Goal: Task Accomplishment & Management: Manage account settings

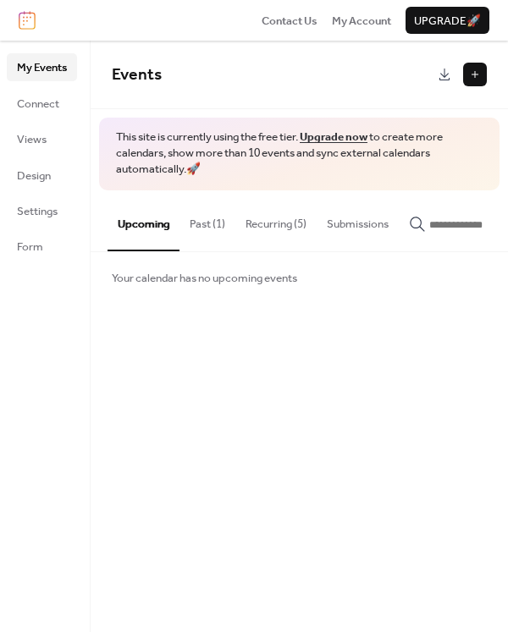
click at [144, 224] on button "Upcoming" at bounding box center [143, 220] width 72 height 61
click at [38, 86] on ul "My Events Connect Views Design Settings Form" at bounding box center [42, 156] width 70 height 206
click at [210, 287] on span "Your calendar has no upcoming events" at bounding box center [204, 278] width 185 height 17
click at [373, 224] on button "Submissions" at bounding box center [357, 219] width 82 height 59
click at [142, 227] on button "Upcoming" at bounding box center [143, 219] width 72 height 59
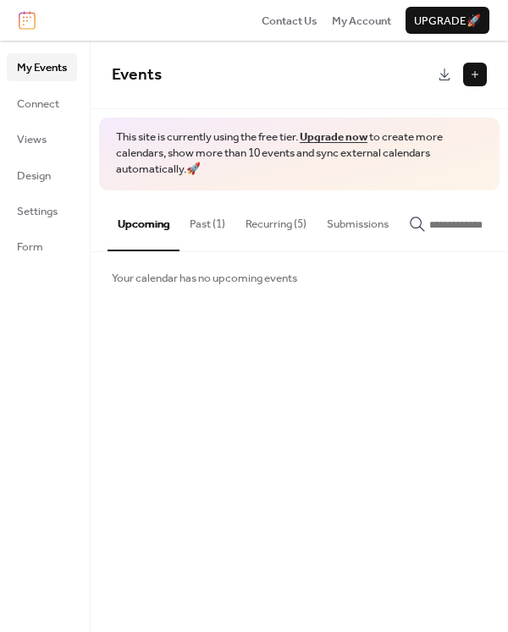
click at [479, 69] on button at bounding box center [475, 75] width 24 height 24
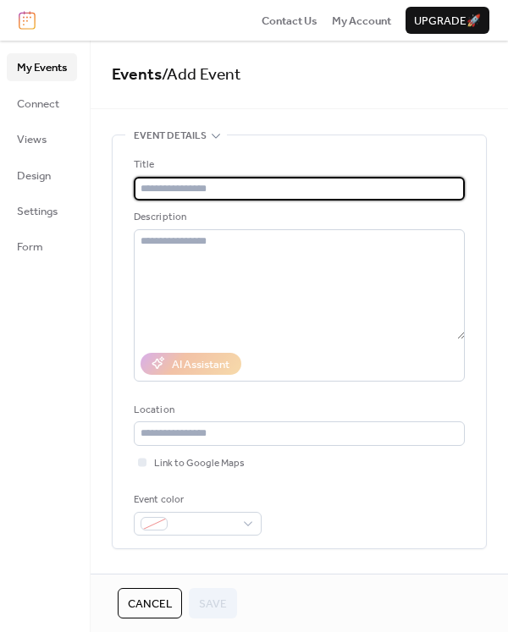
click at [191, 188] on input "text" at bounding box center [299, 189] width 331 height 24
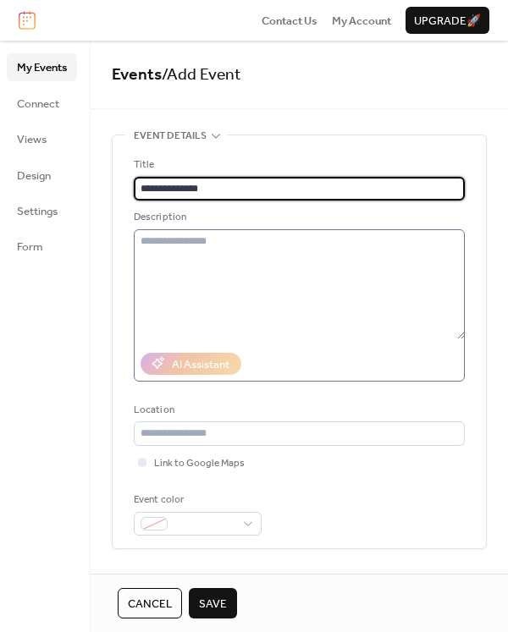
type input "**********"
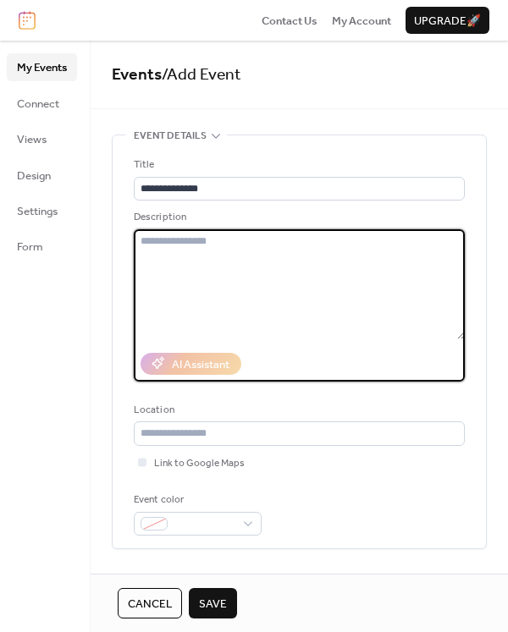
click at [183, 259] on textarea at bounding box center [299, 284] width 331 height 110
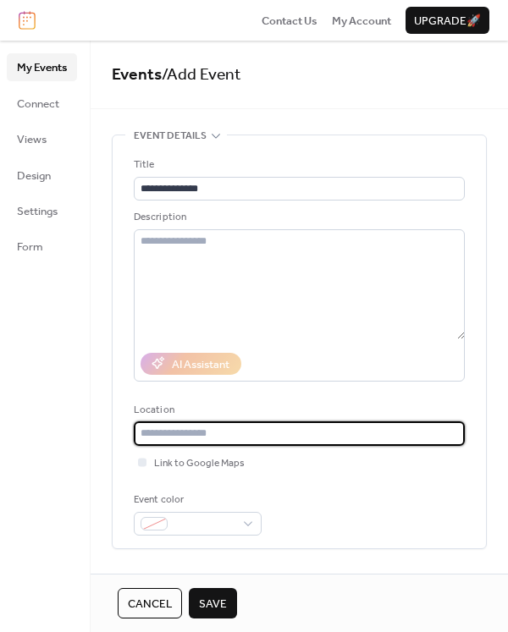
click at [180, 432] on input "text" at bounding box center [299, 433] width 331 height 24
type input "**********"
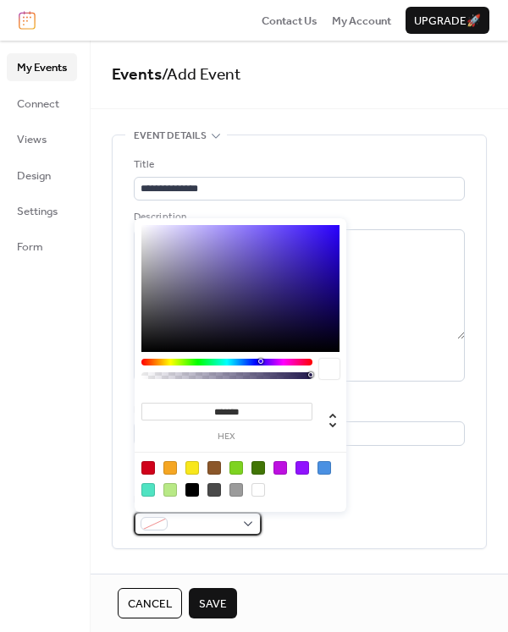
click at [163, 521] on div at bounding box center [153, 524] width 27 height 14
click at [171, 461] on div at bounding box center [170, 468] width 14 height 14
type input "*******"
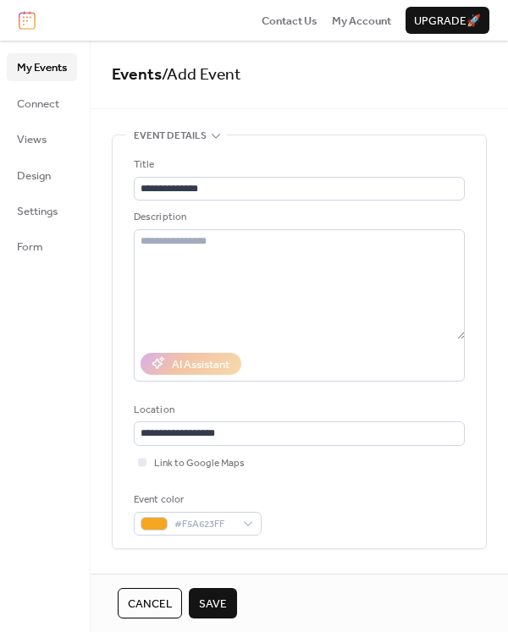
click at [67, 488] on div "My Events Connect Views Design Settings Form" at bounding box center [45, 336] width 91 height 591
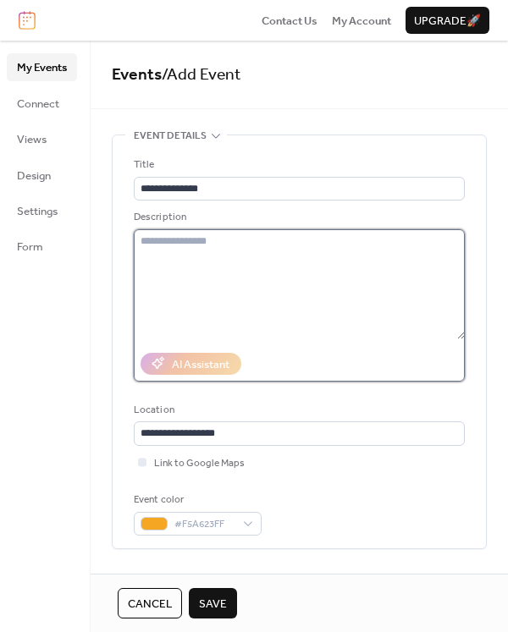
click at [174, 247] on textarea at bounding box center [299, 284] width 331 height 110
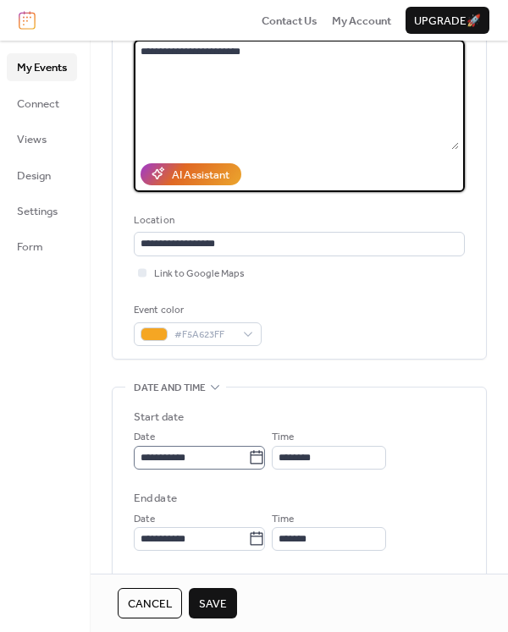
scroll to position [1, 0]
type textarea "**********"
click at [270, 459] on icon at bounding box center [266, 457] width 17 height 17
click at [258, 459] on input "**********" at bounding box center [196, 458] width 124 height 24
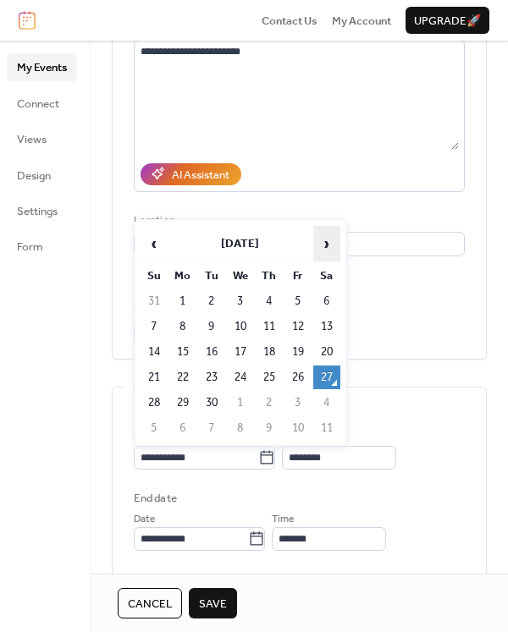
click at [326, 248] on span "›" at bounding box center [326, 244] width 25 height 34
click at [154, 402] on td "26" at bounding box center [153, 403] width 27 height 24
type input "**********"
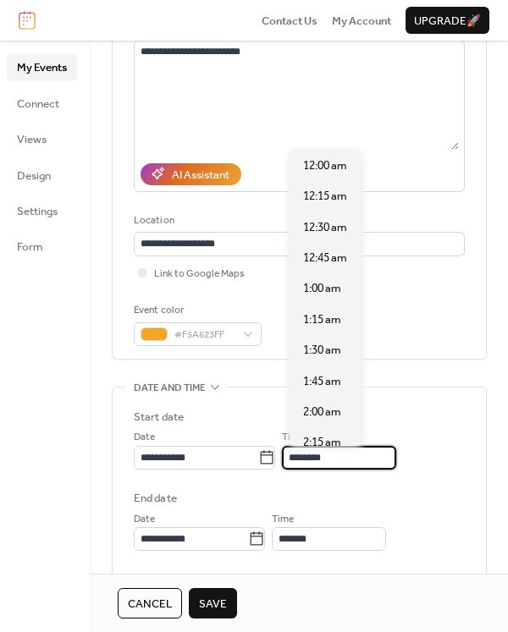
click at [363, 459] on input "********" at bounding box center [339, 458] width 114 height 24
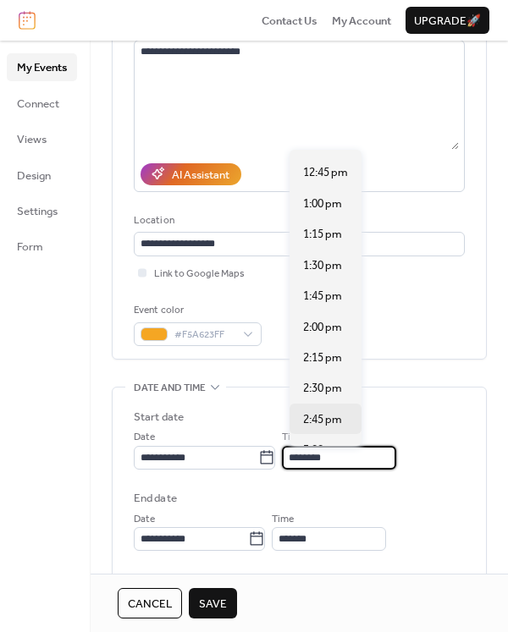
scroll to position [1648, 0]
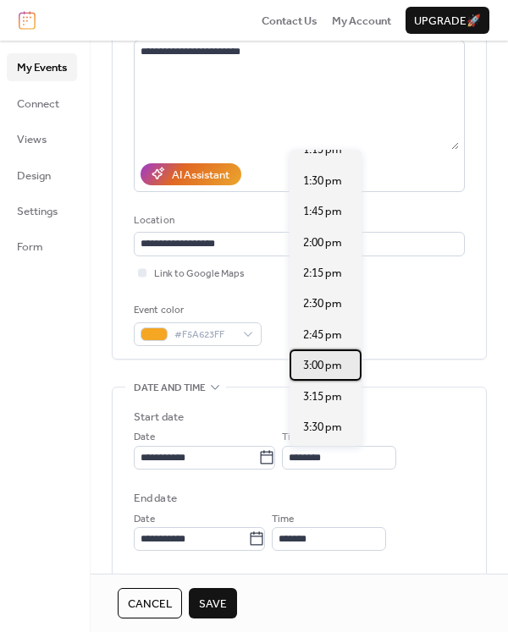
click at [326, 360] on span "3:00 pm" at bounding box center [322, 365] width 39 height 17
type input "*******"
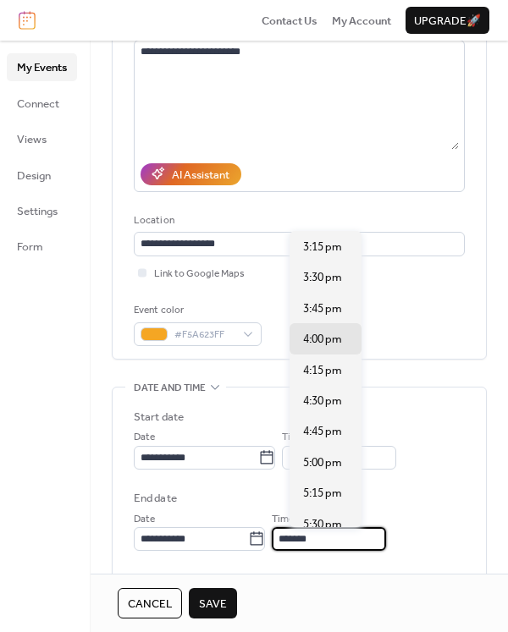
click at [342, 541] on input "*******" at bounding box center [329, 539] width 114 height 24
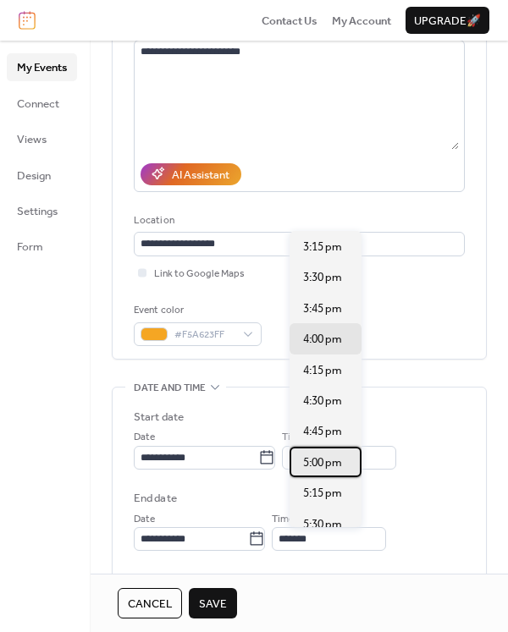
click at [321, 470] on span "5:00 pm" at bounding box center [322, 462] width 39 height 17
type input "*******"
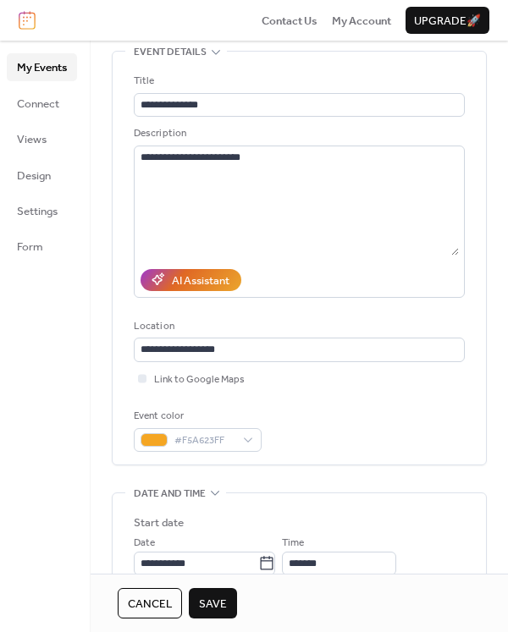
scroll to position [0, 0]
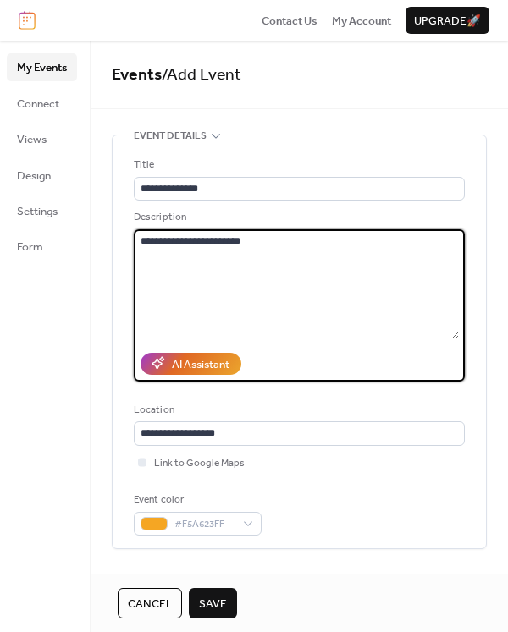
click at [289, 244] on textarea "**********" at bounding box center [296, 284] width 325 height 110
click at [327, 244] on textarea "**********" at bounding box center [296, 284] width 325 height 110
click at [348, 243] on textarea "**********" at bounding box center [296, 284] width 325 height 110
drag, startPoint x: 349, startPoint y: 244, endPoint x: 329, endPoint y: 292, distance: 52.3
click at [284, 303] on textarea "**********" at bounding box center [296, 284] width 325 height 110
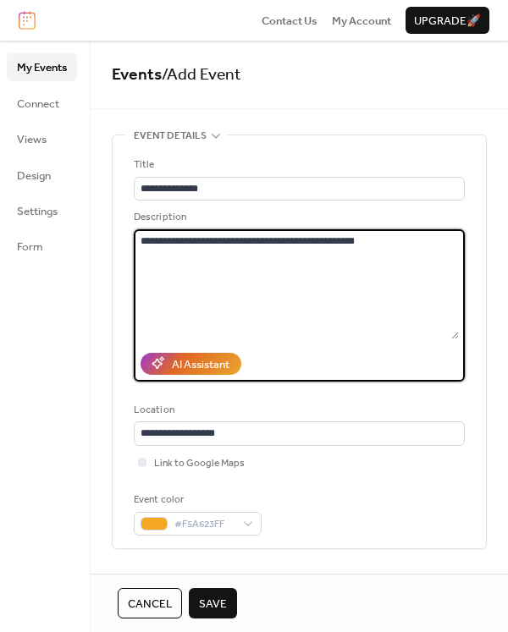
drag, startPoint x: 356, startPoint y: 240, endPoint x: 355, endPoint y: 258, distance: 17.8
click at [355, 243] on textarea "**********" at bounding box center [296, 284] width 325 height 110
click at [405, 244] on textarea "**********" at bounding box center [296, 284] width 325 height 110
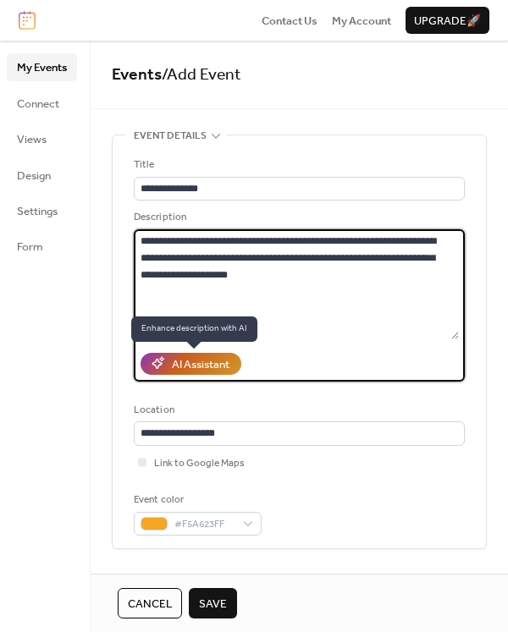
type textarea "**********"
click at [190, 364] on div "AI Assistant" at bounding box center [201, 364] width 58 height 17
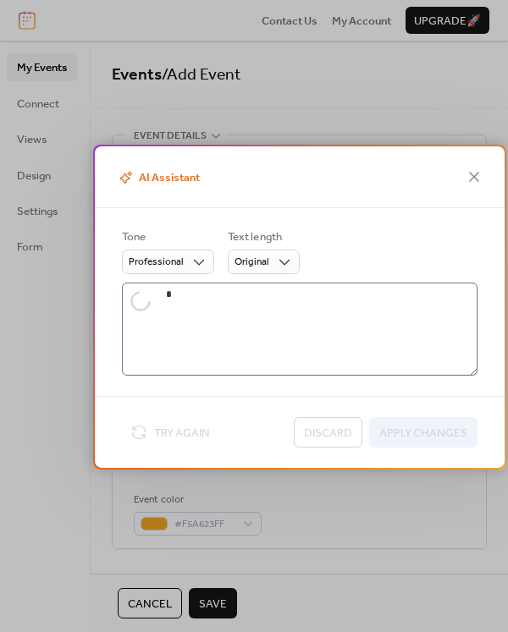
type textarea "**********"
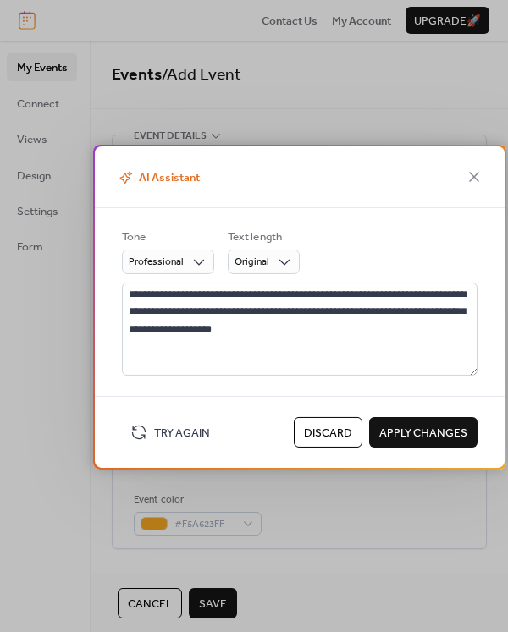
click at [329, 440] on span "Discard" at bounding box center [328, 433] width 48 height 17
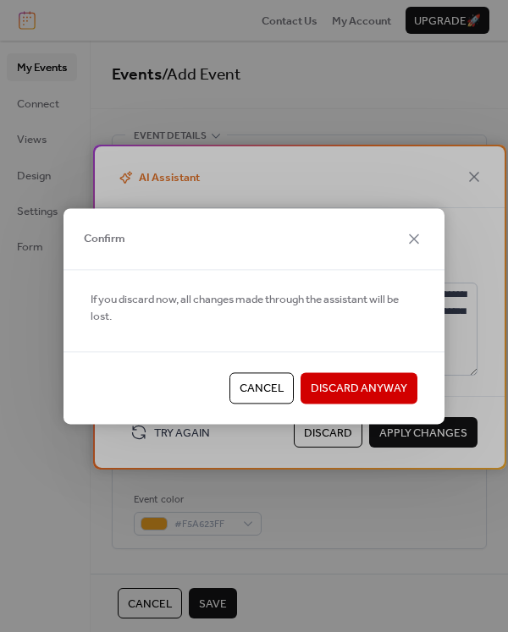
click at [325, 392] on span "Discard Anyway" at bounding box center [358, 389] width 96 height 17
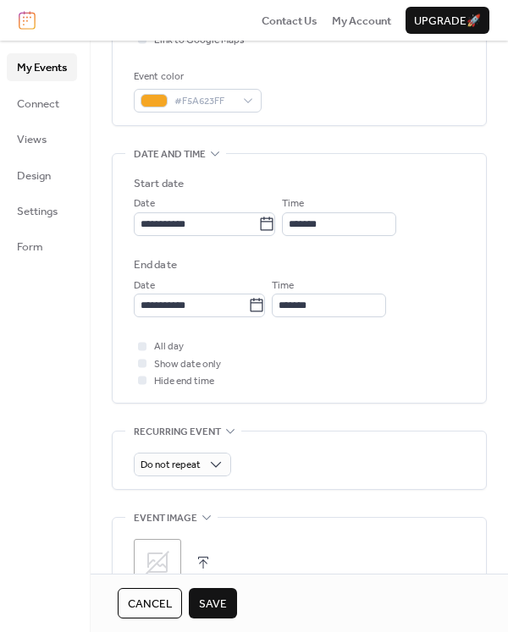
scroll to position [592, 0]
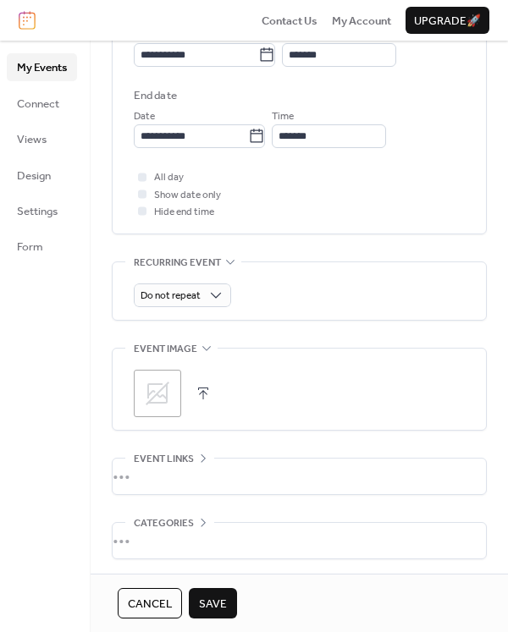
click at [162, 391] on icon at bounding box center [157, 393] width 27 height 27
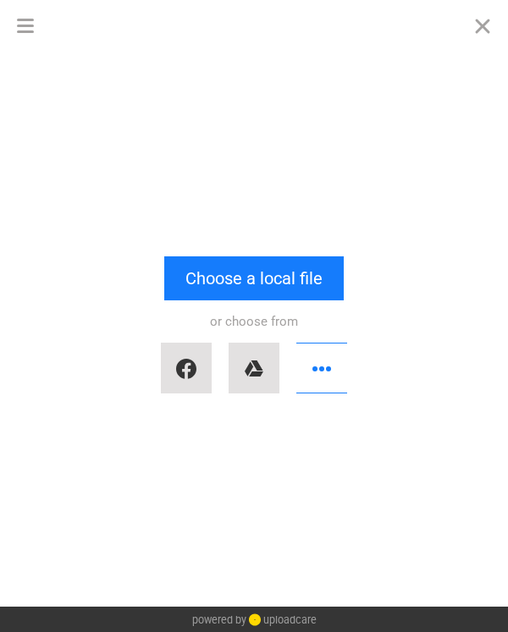
scroll to position [0, 0]
click at [192, 371] on button "button" at bounding box center [186, 368] width 51 height 51
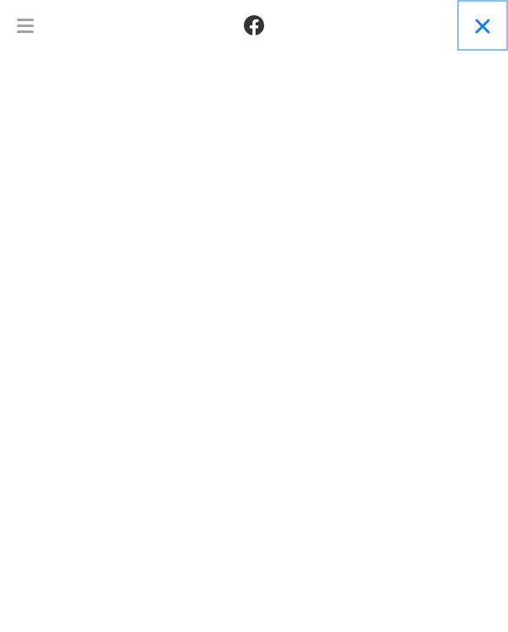
click at [481, 29] on button "Close" at bounding box center [482, 25] width 51 height 51
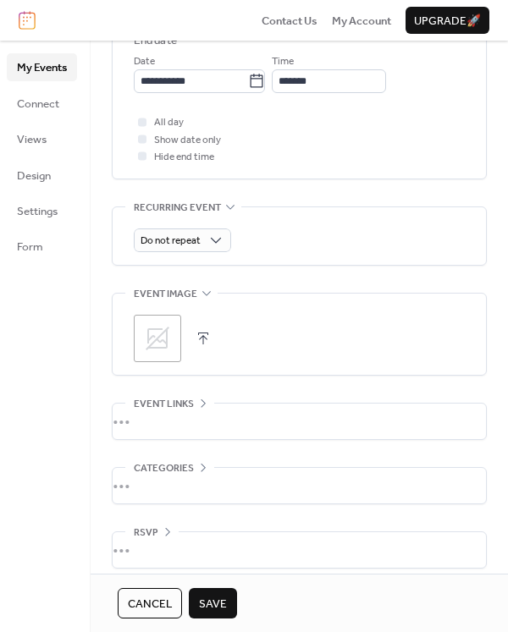
scroll to position [659, 0]
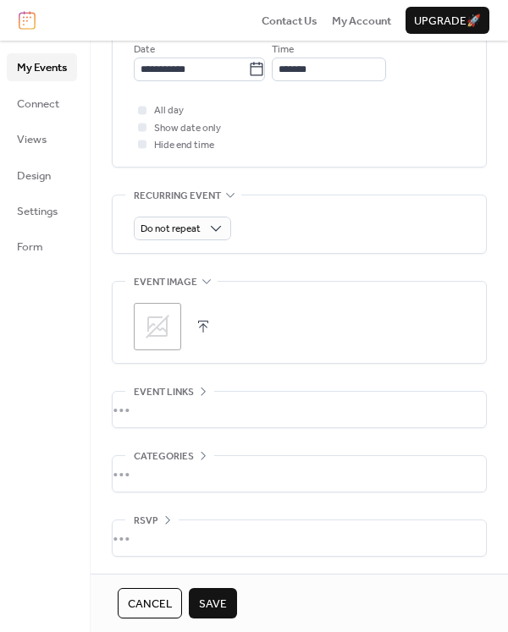
click at [206, 327] on button "button" at bounding box center [203, 327] width 24 height 24
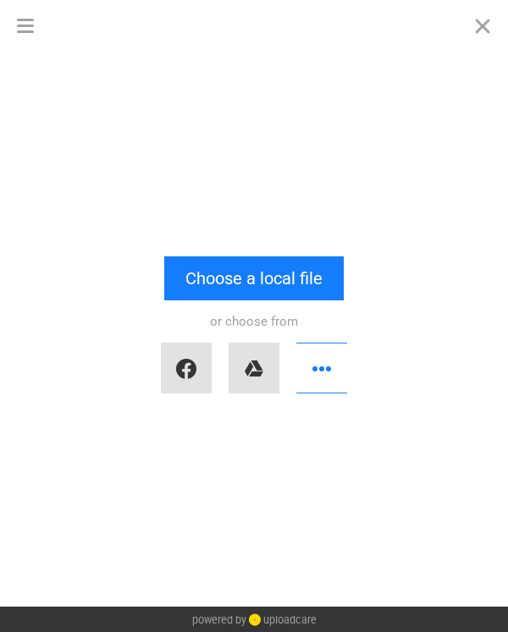
scroll to position [0, 0]
click at [312, 373] on button "button" at bounding box center [321, 368] width 51 height 51
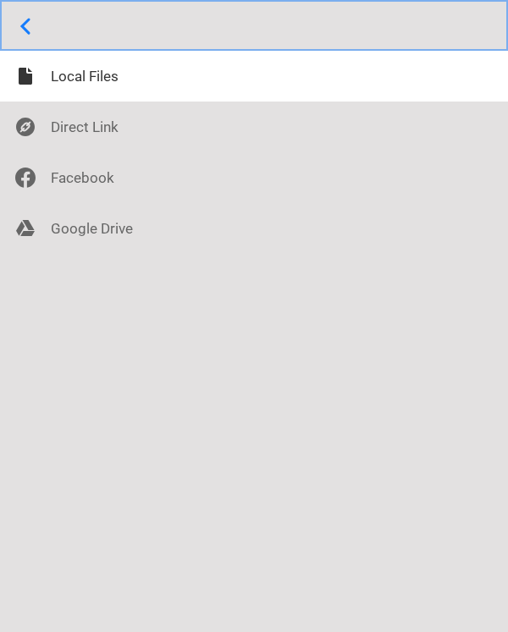
click at [33, 30] on button "Open menu" at bounding box center [254, 25] width 508 height 51
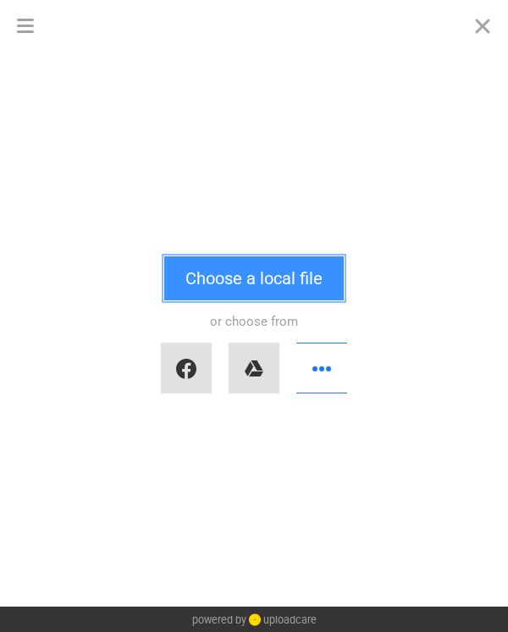
click at [208, 276] on button "Choose a local file" at bounding box center [253, 278] width 179 height 44
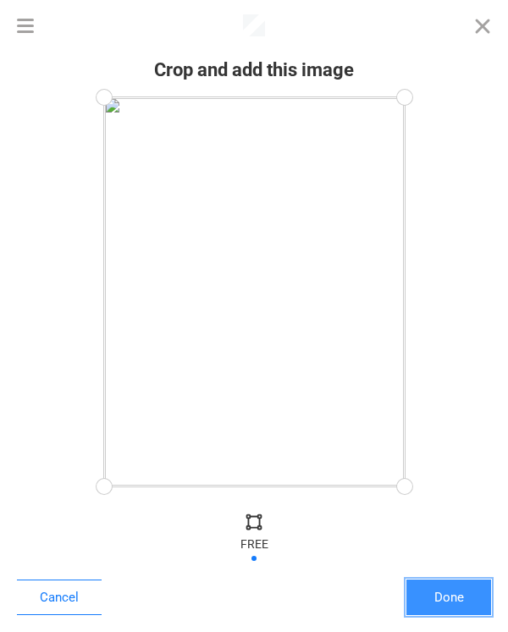
click at [425, 598] on button "Done" at bounding box center [448, 597] width 85 height 36
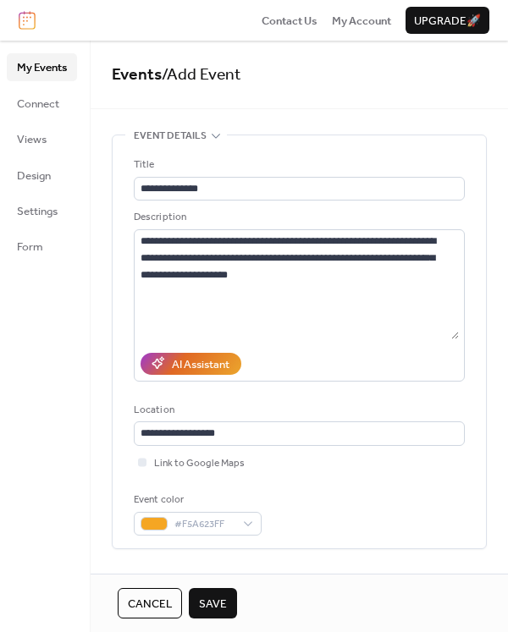
scroll to position [660, 0]
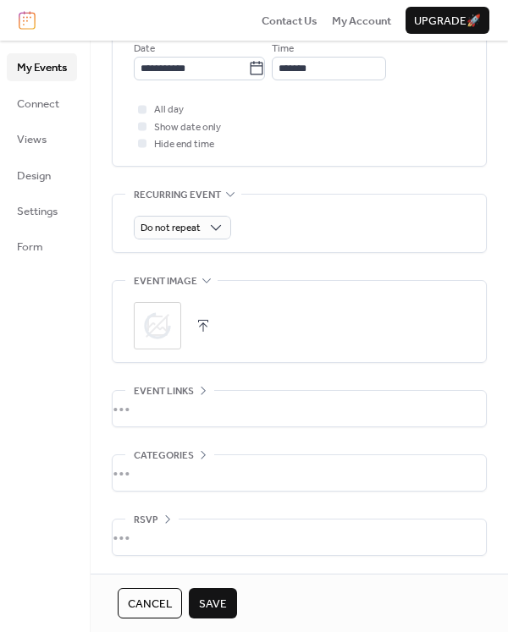
click at [209, 604] on span "Save" at bounding box center [213, 604] width 28 height 17
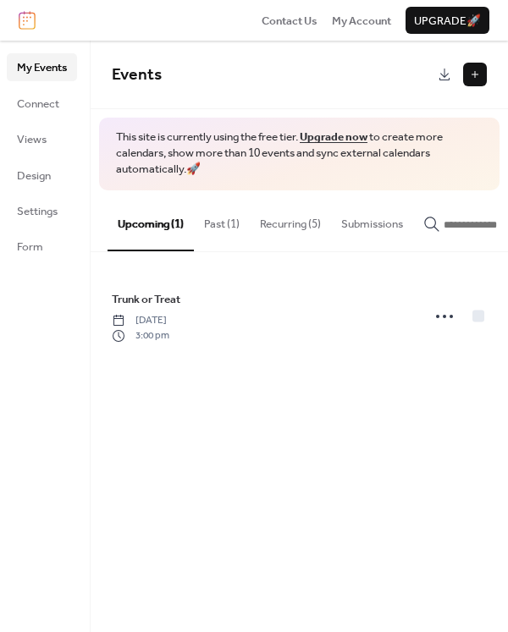
click at [480, 79] on button at bounding box center [475, 75] width 24 height 24
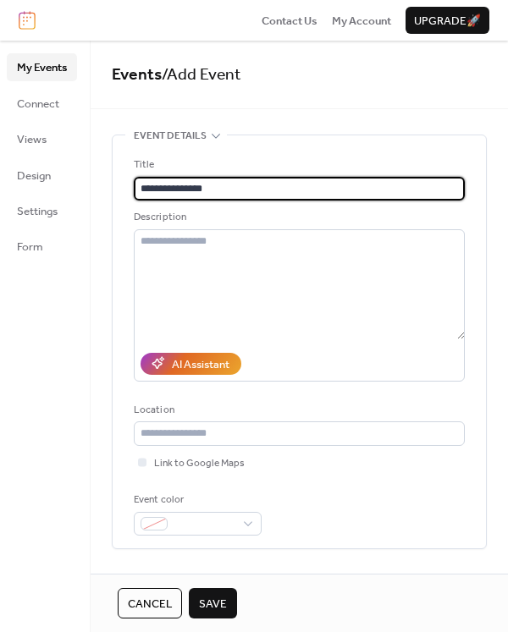
click at [209, 184] on input "**********" at bounding box center [299, 189] width 331 height 24
type input "**********"
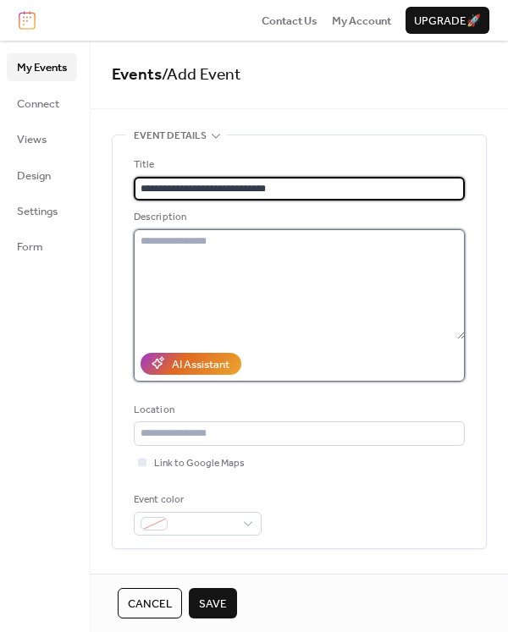
click at [206, 244] on textarea at bounding box center [299, 284] width 331 height 110
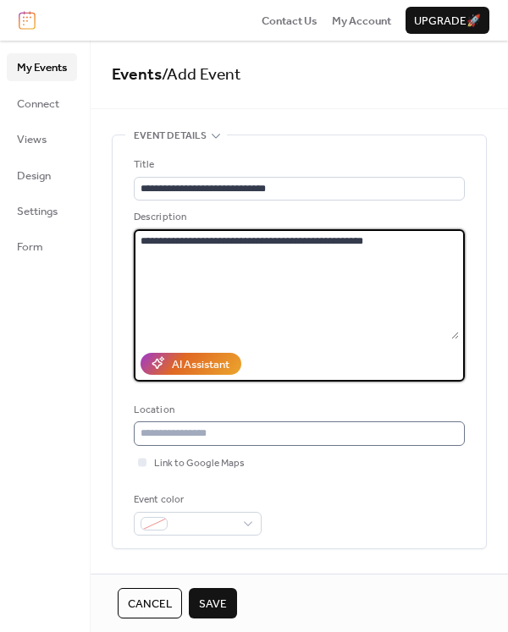
type textarea "**********"
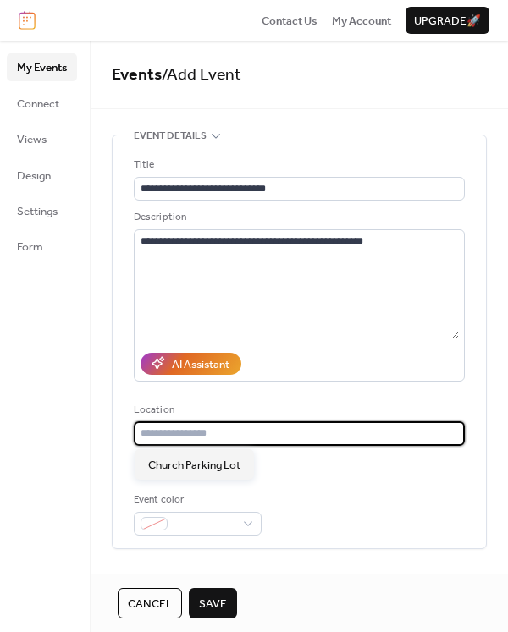
click at [198, 435] on input "text" at bounding box center [299, 433] width 331 height 24
type input "*"
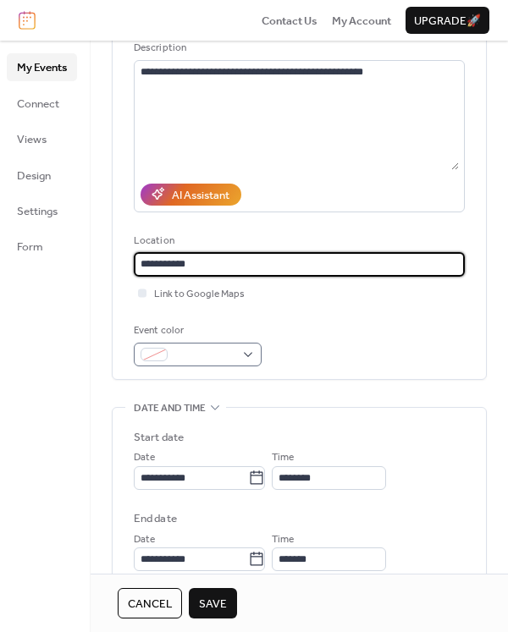
type input "**********"
click at [182, 350] on span at bounding box center [204, 355] width 60 height 17
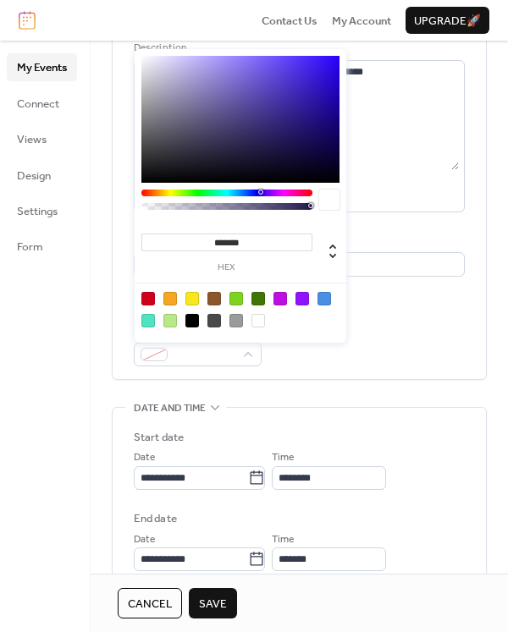
click at [257, 294] on div at bounding box center [258, 299] width 14 height 14
type input "*******"
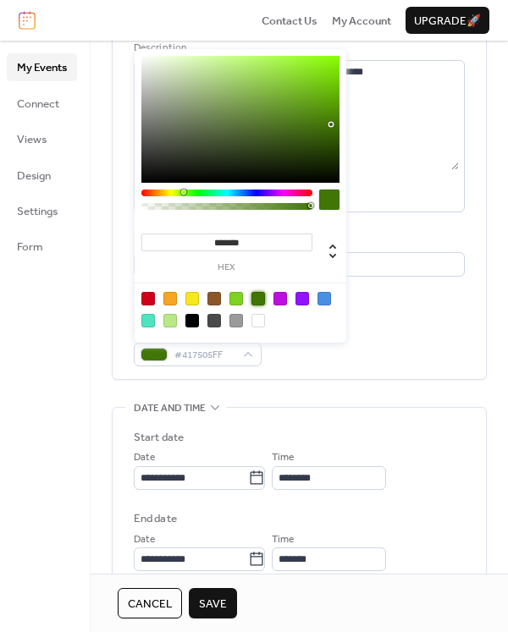
click at [83, 415] on div "My Events Connect Views Design Settings Form" at bounding box center [45, 336] width 91 height 591
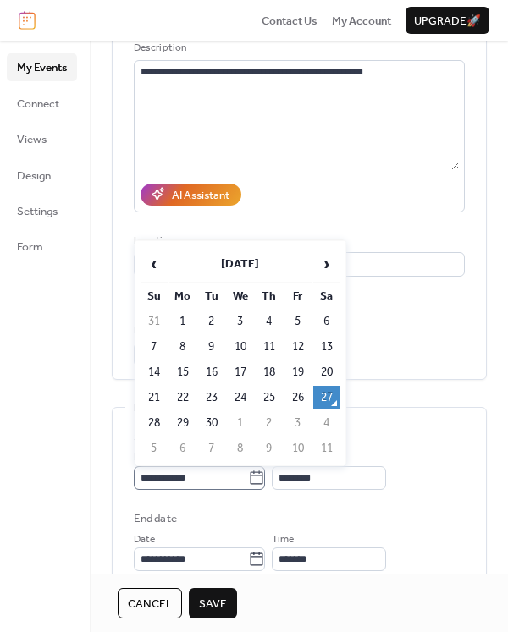
click at [265, 478] on icon at bounding box center [256, 478] width 17 height 17
click at [248, 478] on input "**********" at bounding box center [191, 478] width 114 height 24
click at [327, 264] on span "›" at bounding box center [326, 264] width 25 height 34
click at [322, 396] on td "25" at bounding box center [326, 398] width 27 height 24
type input "**********"
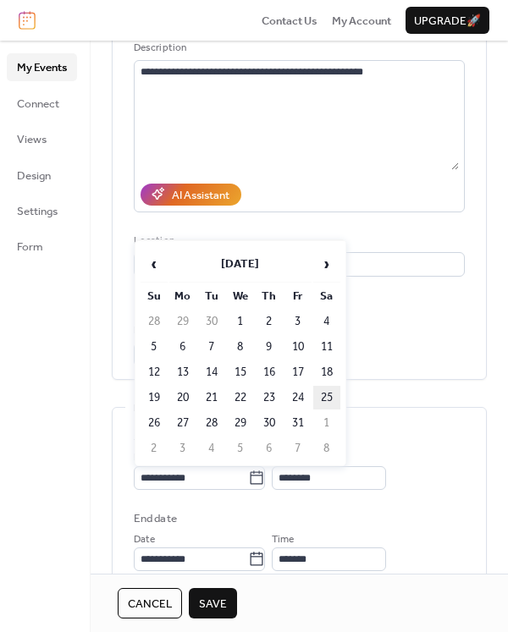
type input "**********"
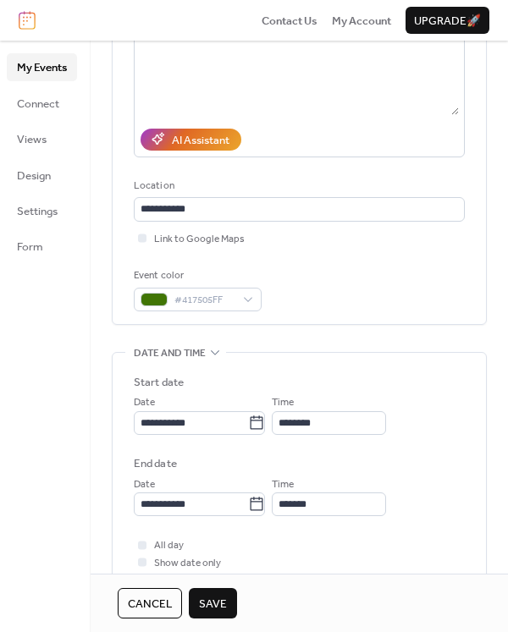
scroll to position [254, 0]
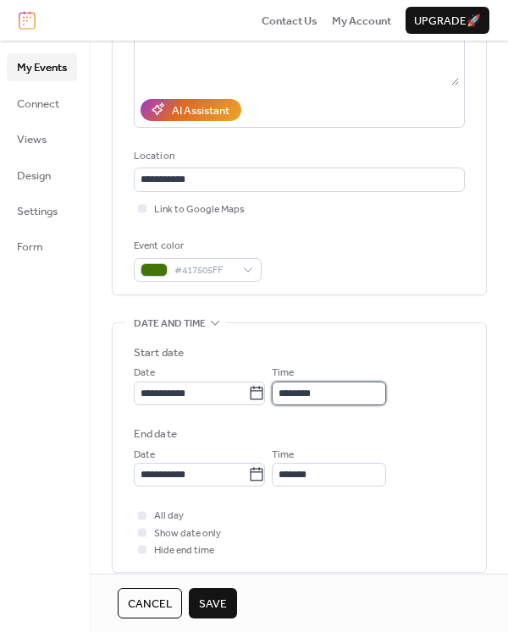
click at [327, 398] on input "********" at bounding box center [329, 394] width 114 height 24
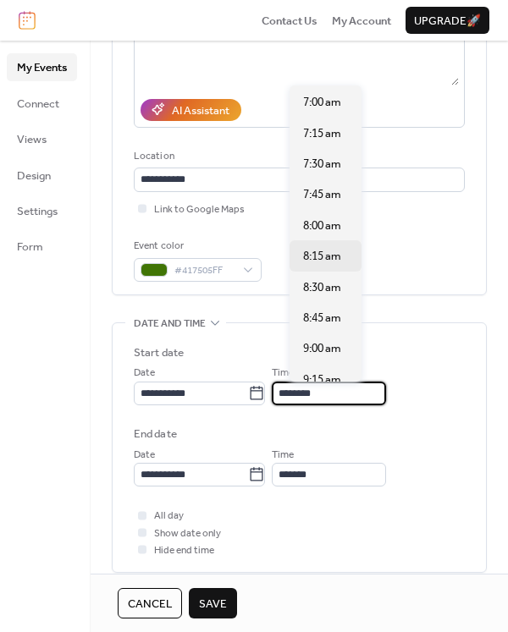
scroll to position [887, 0]
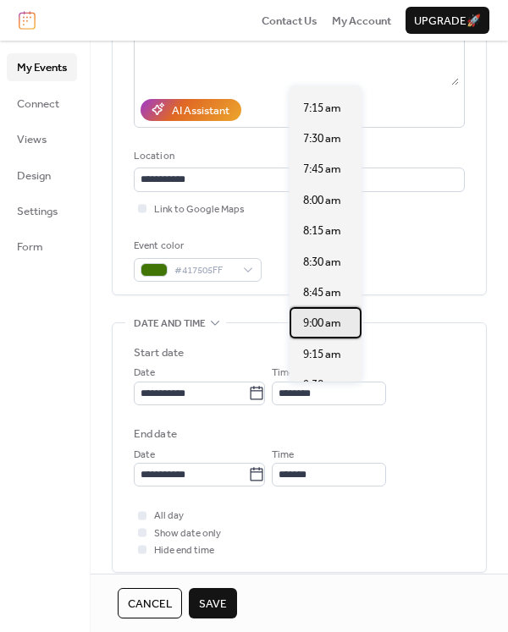
click at [323, 328] on span "9:00 am" at bounding box center [322, 323] width 38 height 17
type input "*******"
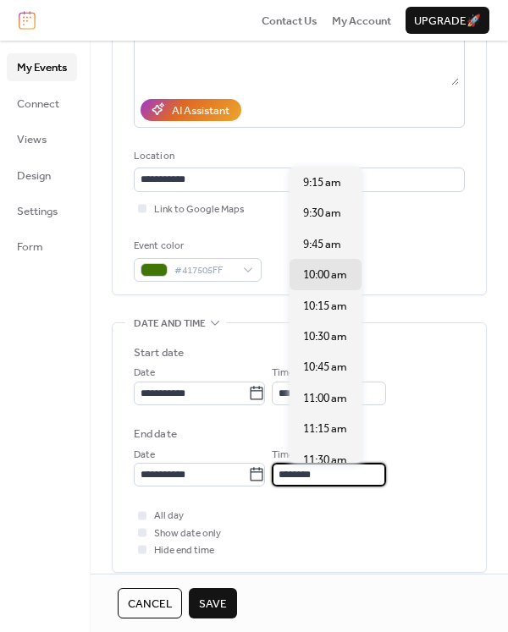
click at [320, 474] on input "********" at bounding box center [329, 475] width 114 height 24
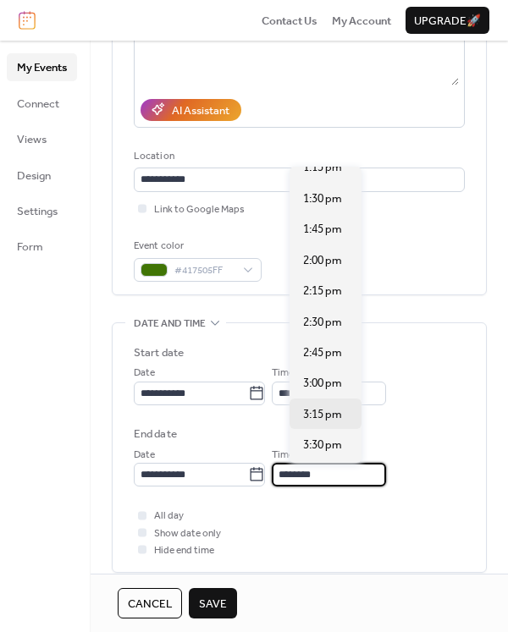
scroll to position [677, 0]
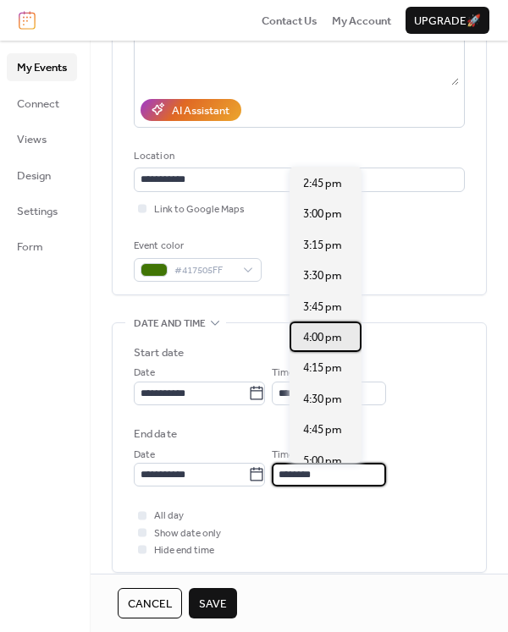
click at [320, 344] on span "4:00 pm" at bounding box center [322, 337] width 39 height 17
type input "*******"
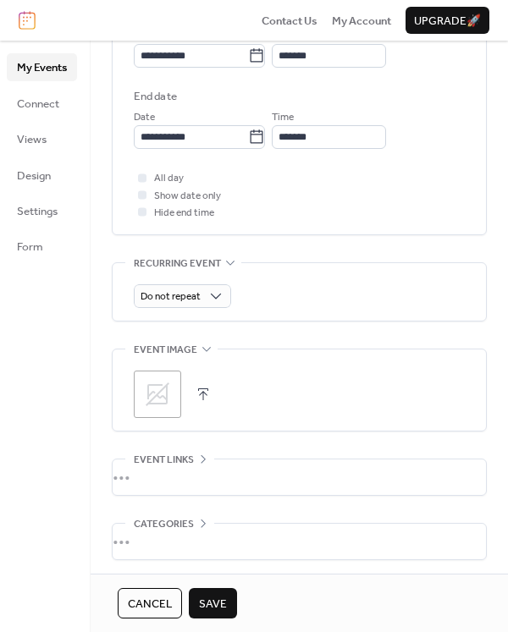
scroll to position [592, 0]
click at [198, 393] on button "button" at bounding box center [203, 394] width 24 height 24
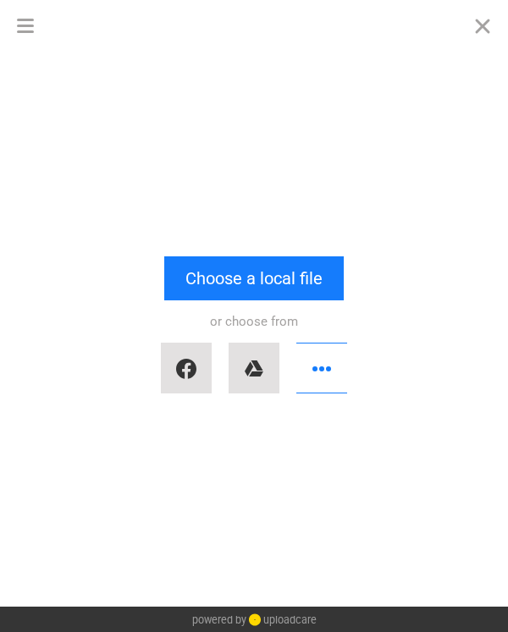
scroll to position [0, 0]
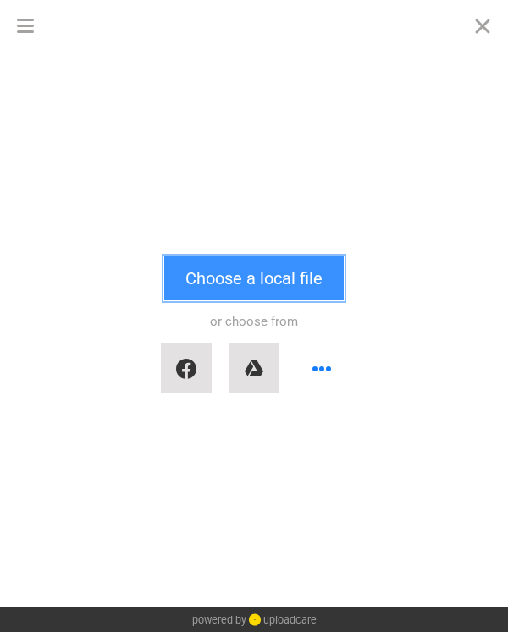
click at [209, 288] on button "Choose a local file" at bounding box center [253, 278] width 179 height 44
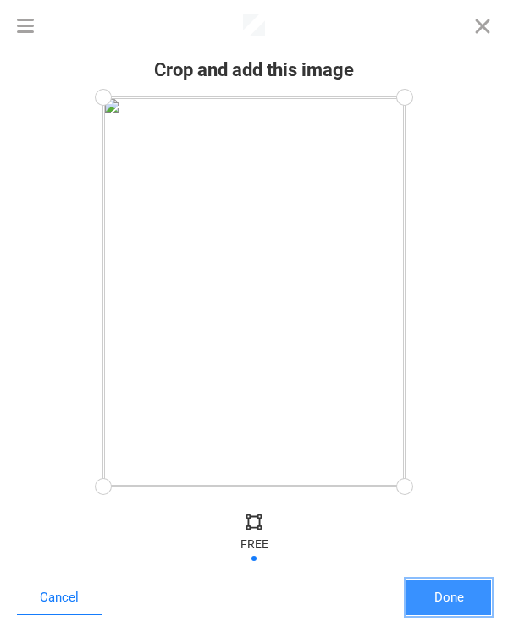
click at [432, 598] on button "Done" at bounding box center [448, 597] width 85 height 36
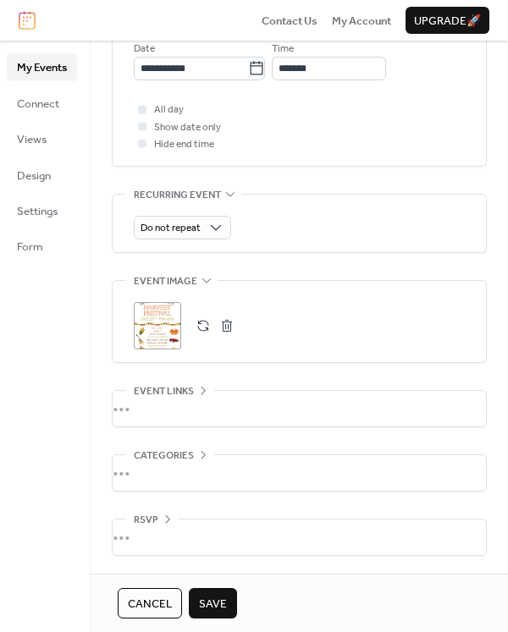
scroll to position [659, 0]
click at [213, 603] on span "Save" at bounding box center [213, 604] width 28 height 17
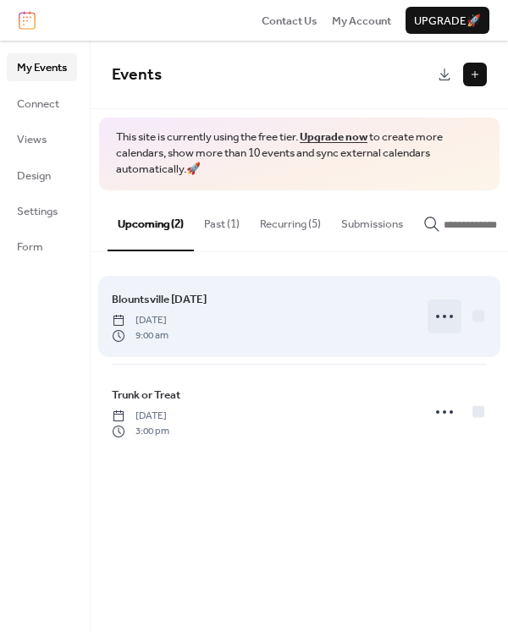
click at [447, 318] on icon at bounding box center [444, 316] width 27 height 27
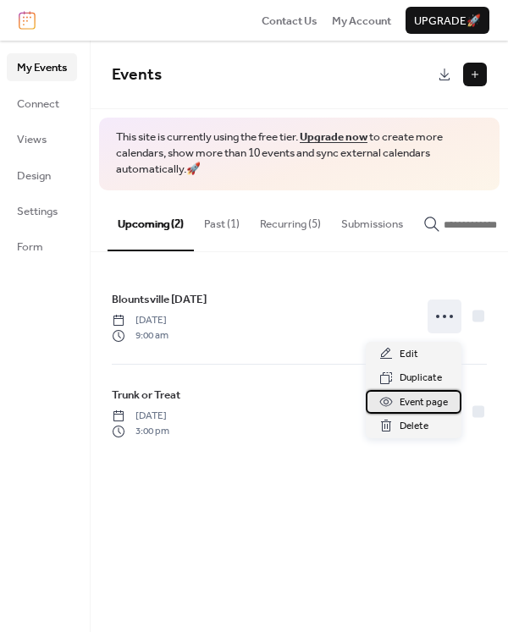
click at [409, 403] on span "Event page" at bounding box center [423, 402] width 48 height 17
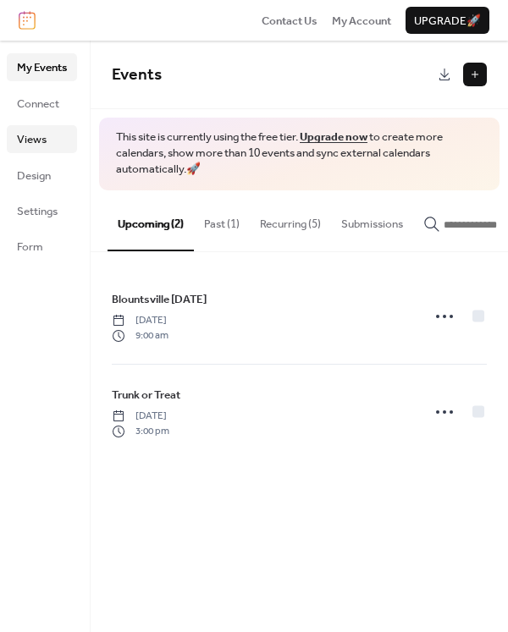
click at [35, 134] on span "Views" at bounding box center [32, 139] width 30 height 17
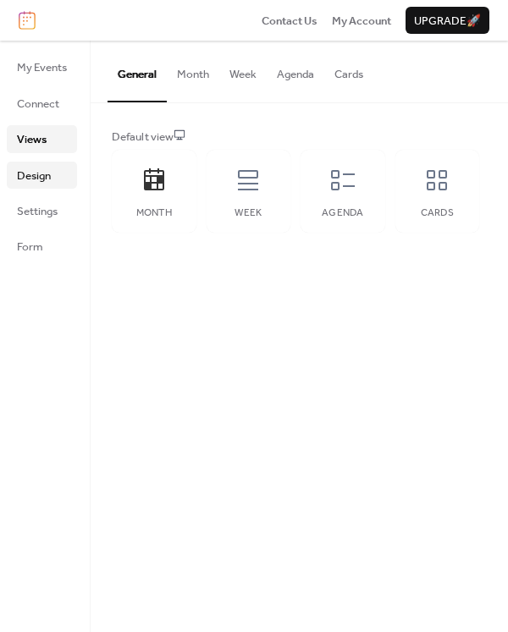
click at [41, 180] on span "Design" at bounding box center [34, 176] width 34 height 17
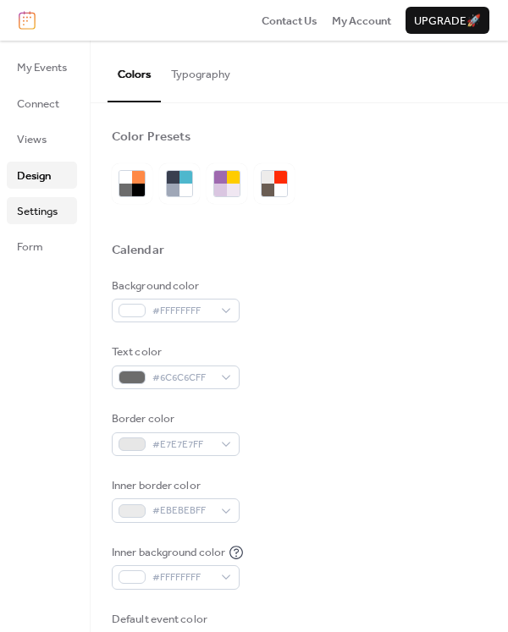
click at [34, 208] on span "Settings" at bounding box center [37, 211] width 41 height 17
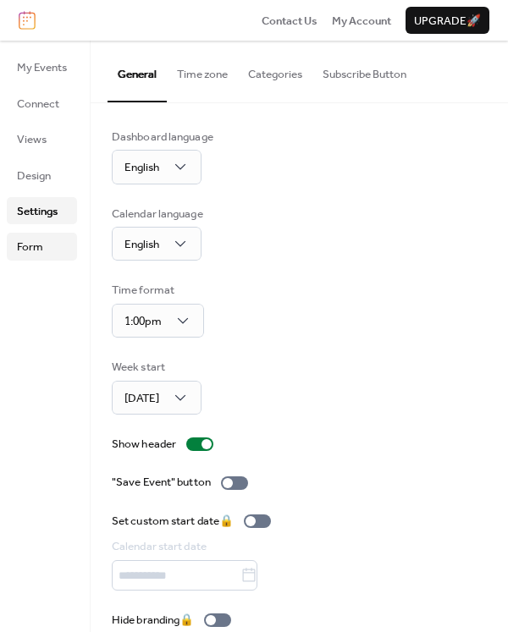
click at [35, 246] on span "Form" at bounding box center [30, 247] width 26 height 17
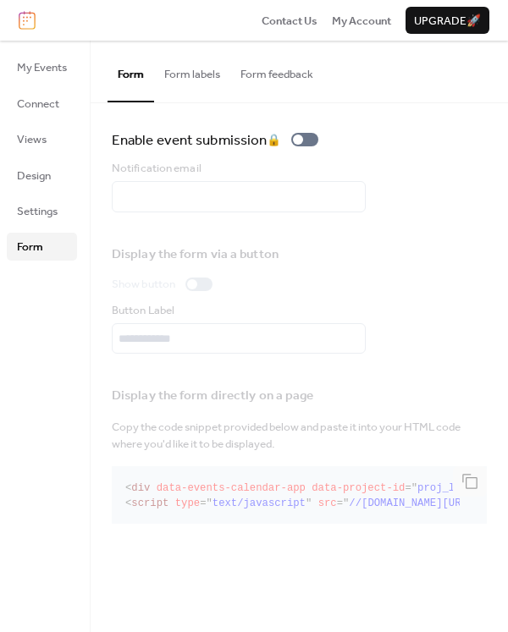
click at [199, 71] on button "Form labels" at bounding box center [192, 70] width 76 height 59
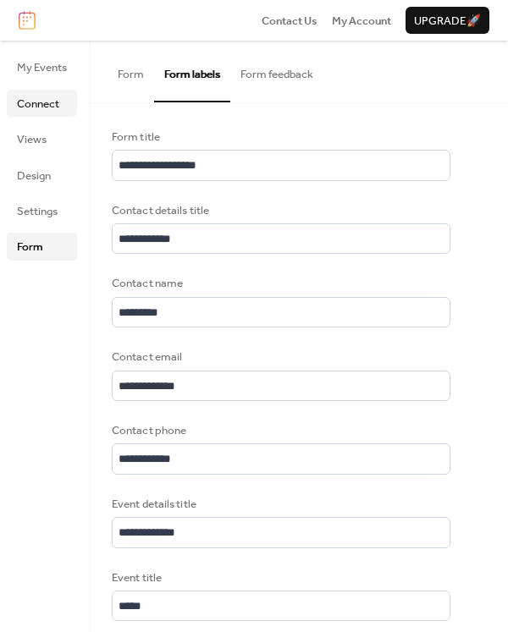
click at [32, 109] on span "Connect" at bounding box center [38, 104] width 42 height 17
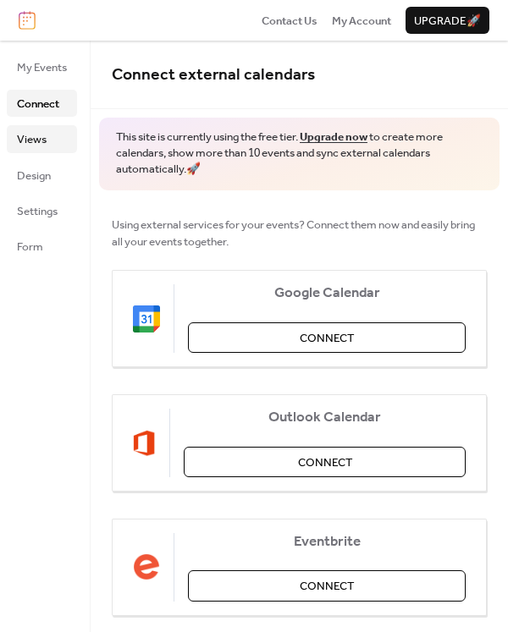
click at [37, 147] on span "Views" at bounding box center [32, 139] width 30 height 17
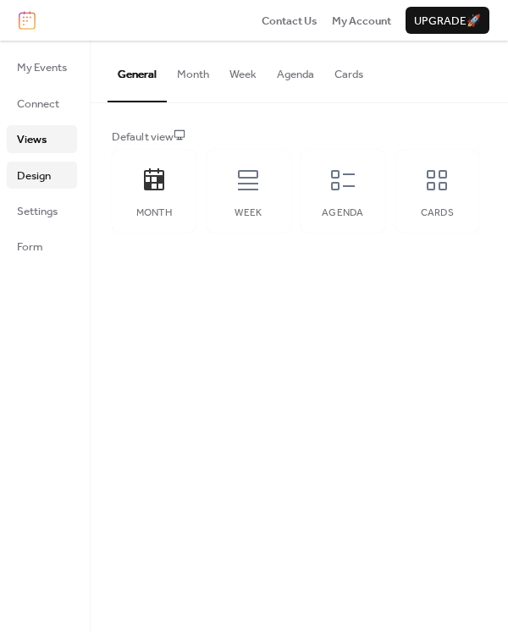
click at [30, 181] on span "Design" at bounding box center [34, 176] width 34 height 17
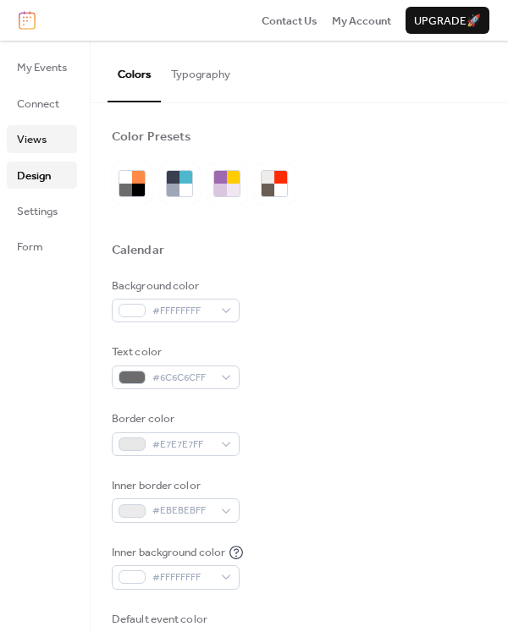
click at [38, 146] on span "Views" at bounding box center [32, 139] width 30 height 17
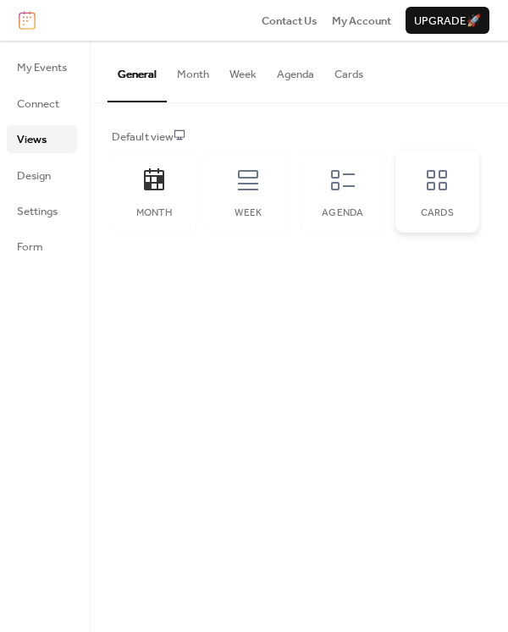
click at [428, 185] on icon at bounding box center [436, 180] width 20 height 20
click at [146, 198] on div "Month" at bounding box center [154, 191] width 85 height 83
click at [38, 66] on span "My Events" at bounding box center [42, 67] width 50 height 17
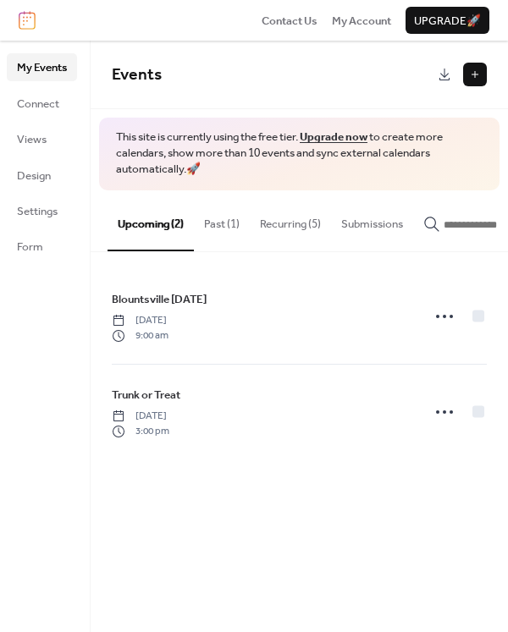
click at [47, 191] on ul "My Events Connect Views Design Settings Form" at bounding box center [42, 156] width 70 height 206
click at [45, 171] on span "Design" at bounding box center [34, 176] width 34 height 17
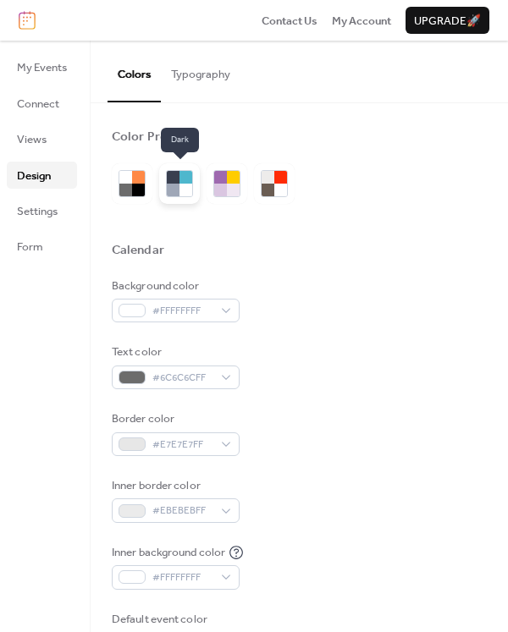
click at [177, 188] on div at bounding box center [173, 190] width 13 height 13
click at [286, 23] on span "Contact Us" at bounding box center [289, 21] width 56 height 17
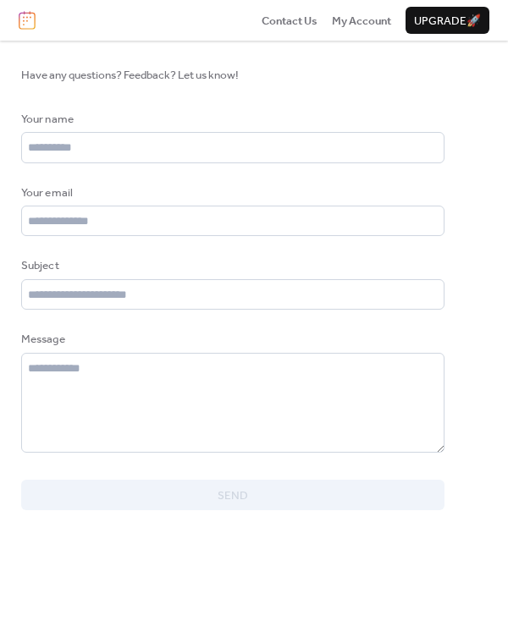
click at [27, 21] on img at bounding box center [27, 20] width 17 height 19
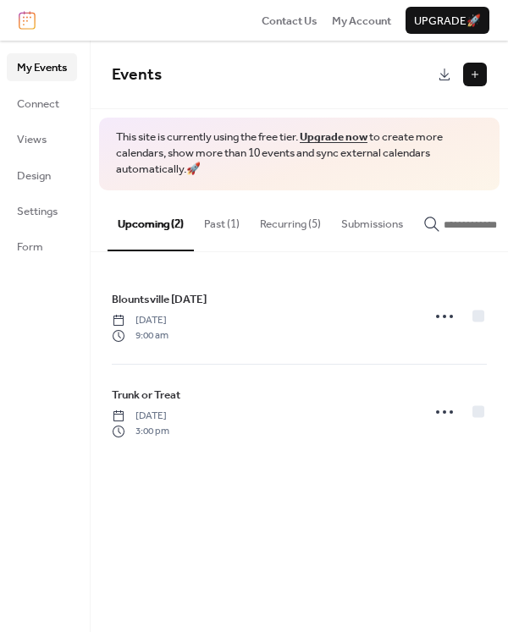
click at [278, 226] on button "Recurring (5)" at bounding box center [290, 219] width 81 height 59
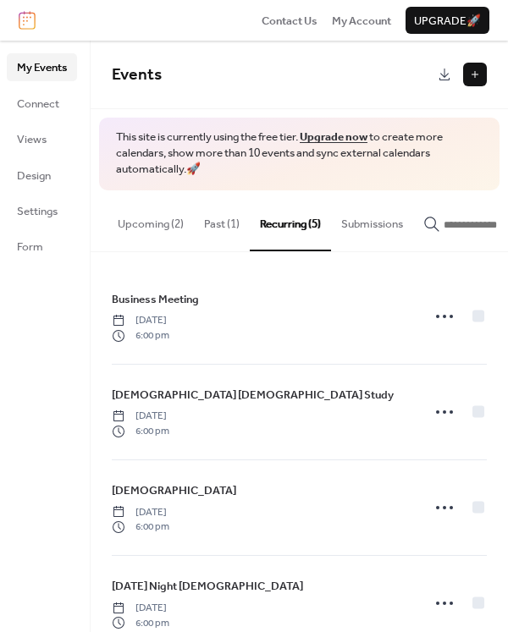
click at [134, 218] on button "Upcoming (2)" at bounding box center [150, 219] width 86 height 59
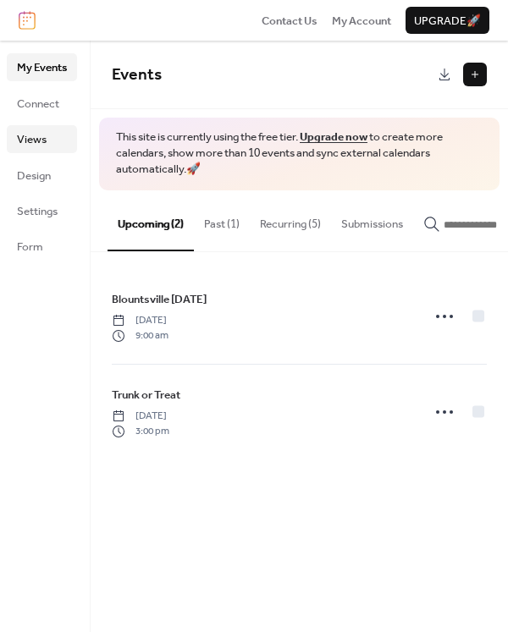
click at [38, 144] on span "Views" at bounding box center [32, 139] width 30 height 17
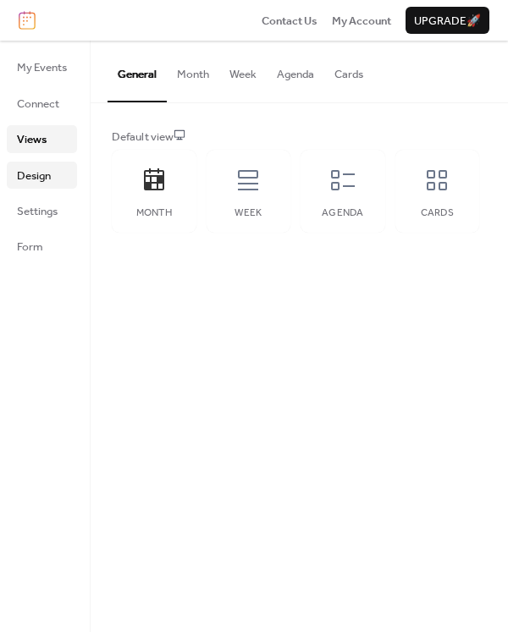
click at [45, 175] on span "Design" at bounding box center [34, 176] width 34 height 17
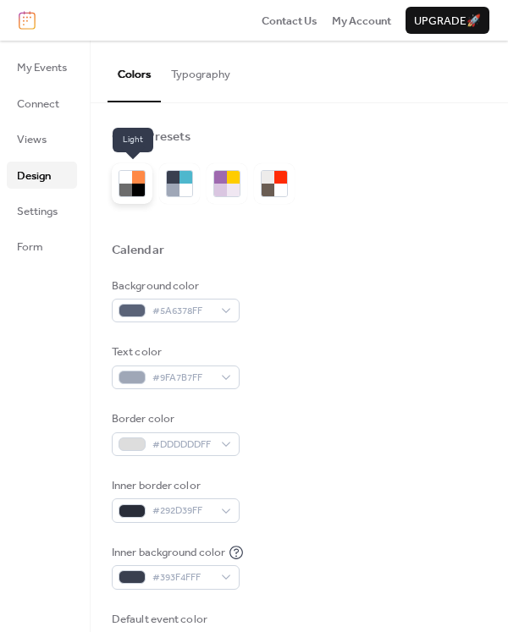
click at [143, 189] on div at bounding box center [138, 190] width 13 height 13
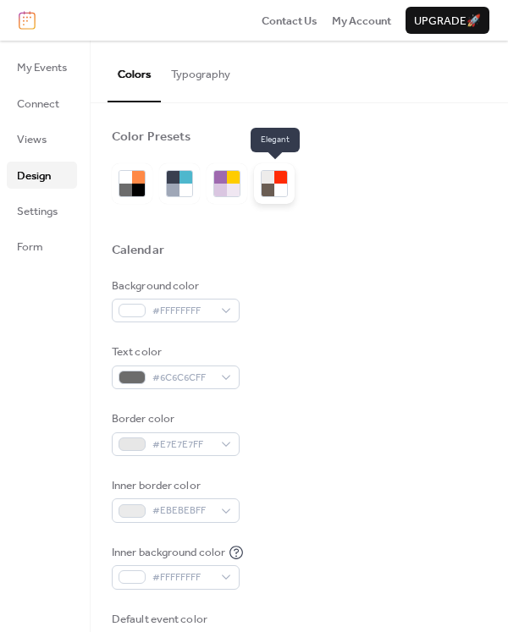
click at [268, 187] on div at bounding box center [267, 190] width 13 height 13
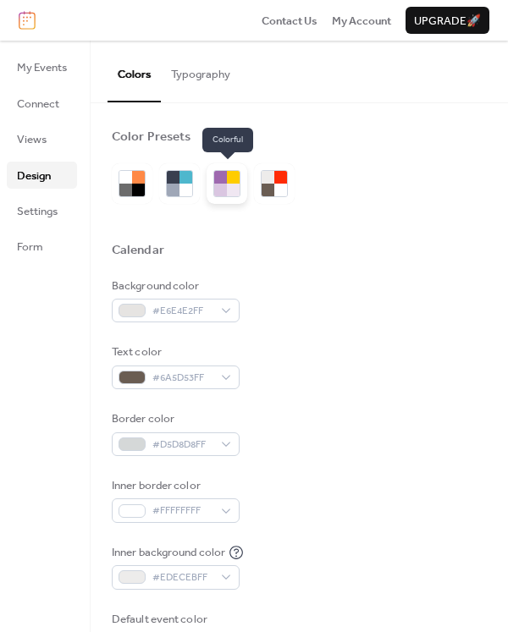
click at [225, 189] on div at bounding box center [220, 190] width 13 height 13
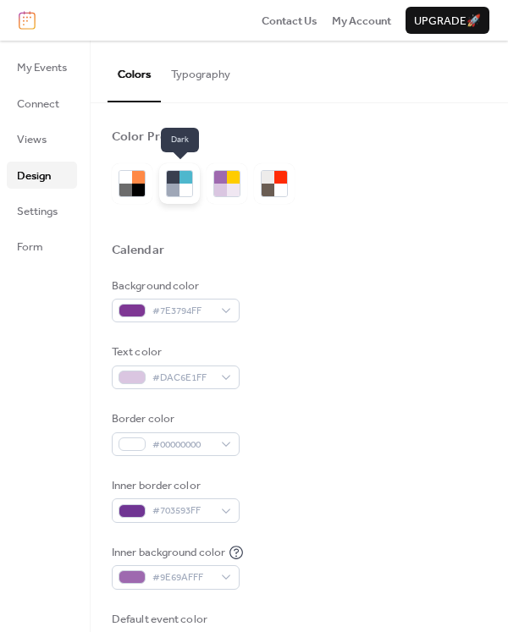
click at [172, 189] on div at bounding box center [173, 190] width 13 height 13
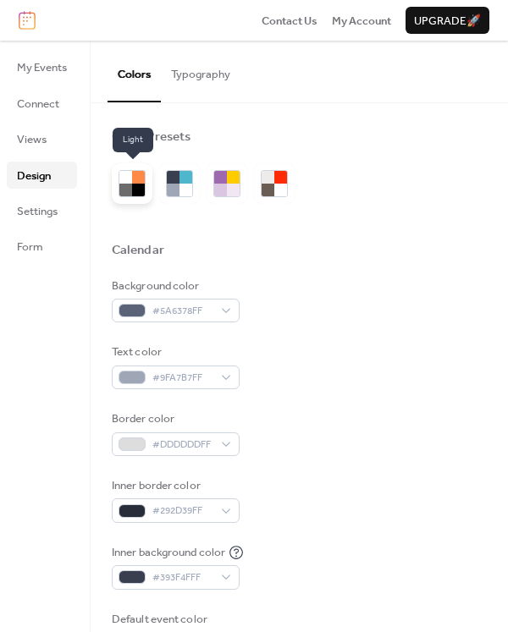
click at [132, 191] on div at bounding box center [138, 190] width 13 height 13
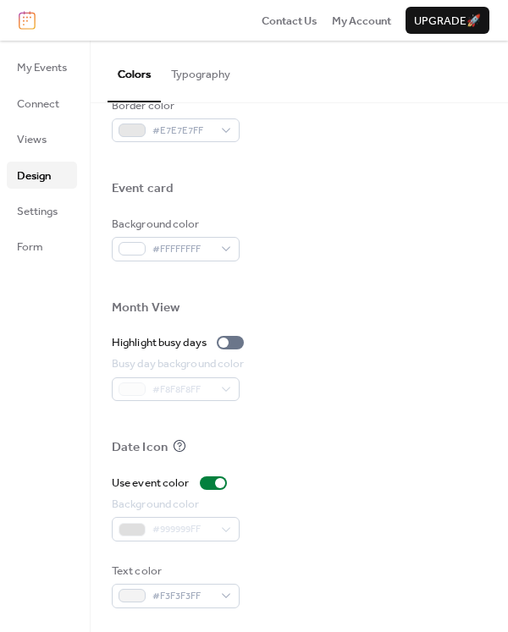
scroll to position [767, 0]
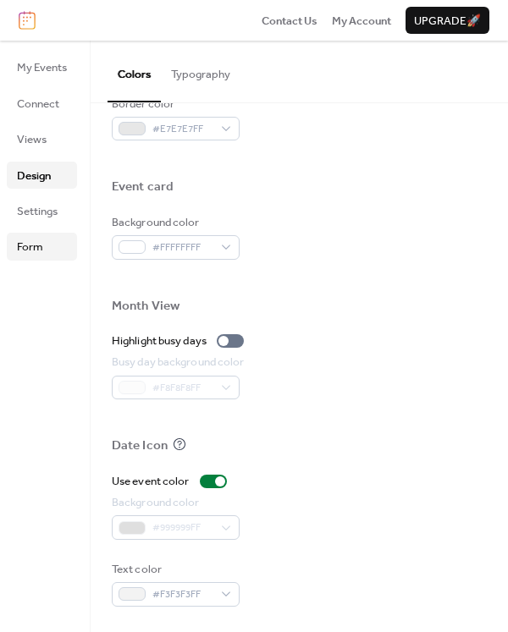
click at [35, 246] on span "Form" at bounding box center [30, 247] width 26 height 17
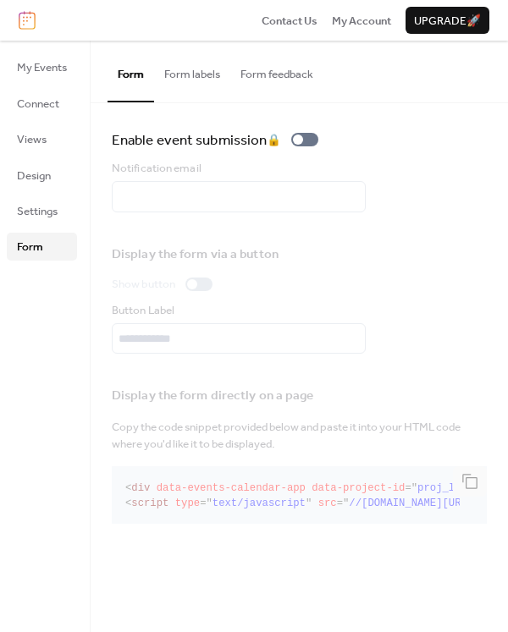
click at [180, 79] on button "Form labels" at bounding box center [192, 70] width 76 height 59
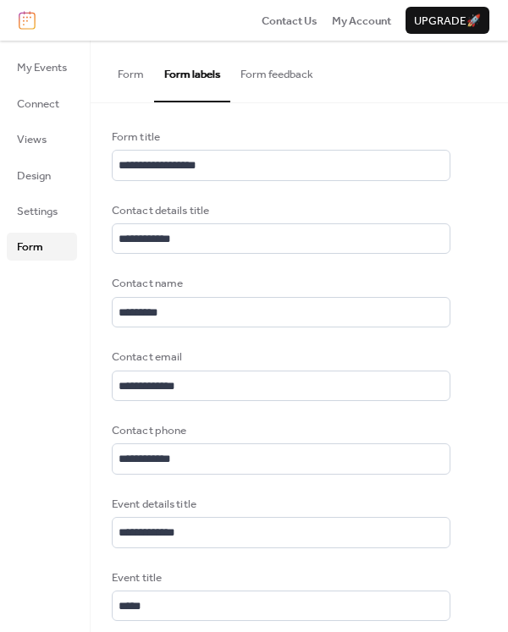
click at [277, 69] on button "Form feedback" at bounding box center [276, 70] width 93 height 59
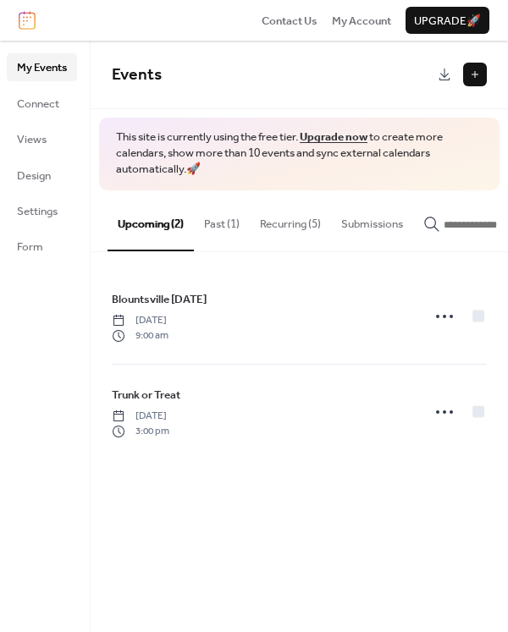
click at [289, 228] on button "Recurring (5)" at bounding box center [290, 219] width 81 height 59
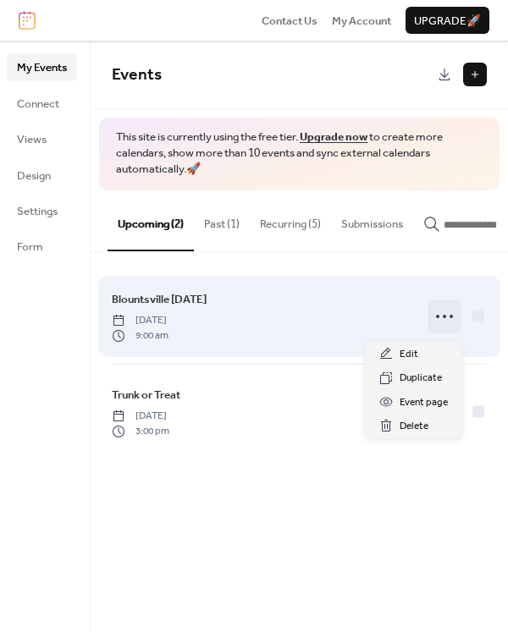
click at [439, 322] on icon at bounding box center [444, 316] width 27 height 27
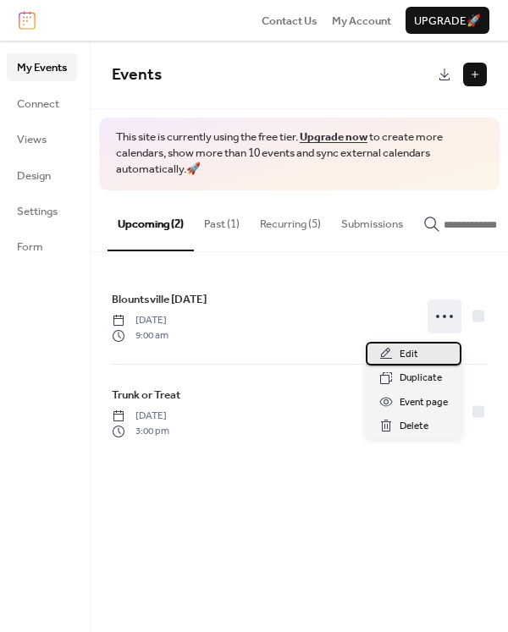
click at [402, 353] on span "Edit" at bounding box center [408, 354] width 19 height 17
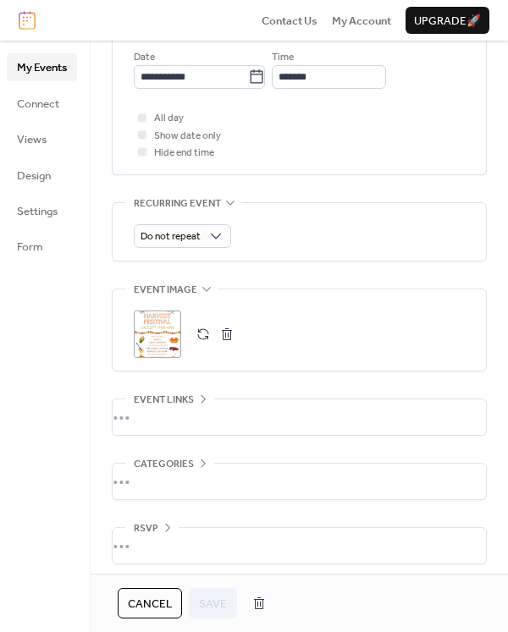
scroll to position [659, 0]
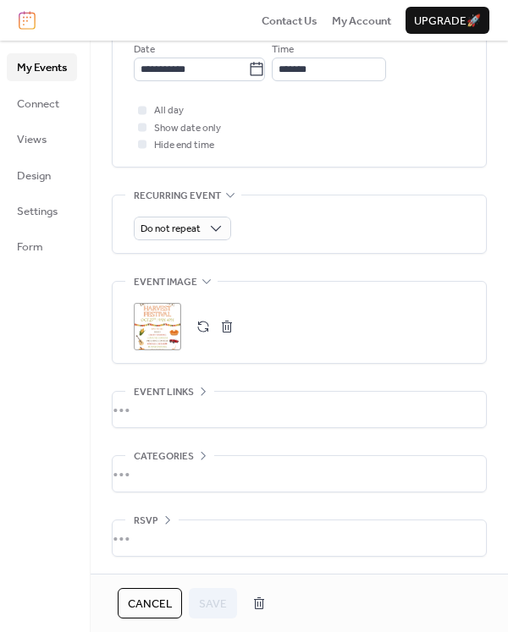
click at [163, 475] on div "•••" at bounding box center [299, 474] width 373 height 36
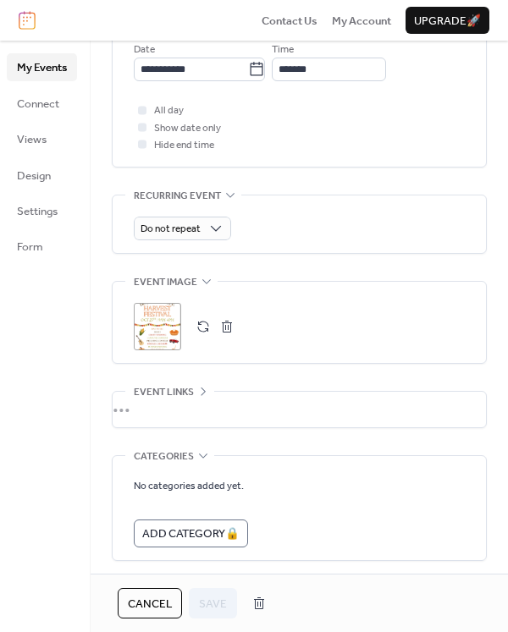
click at [199, 456] on div "•••" at bounding box center [299, 457] width 373 height 2
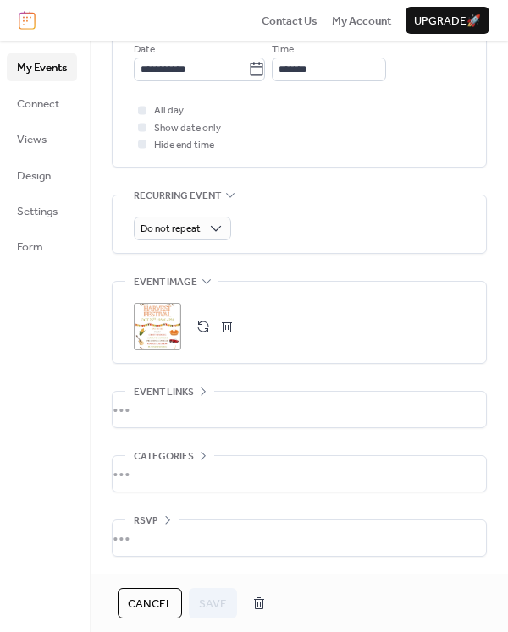
click at [167, 525] on div "•••" at bounding box center [299, 538] width 373 height 36
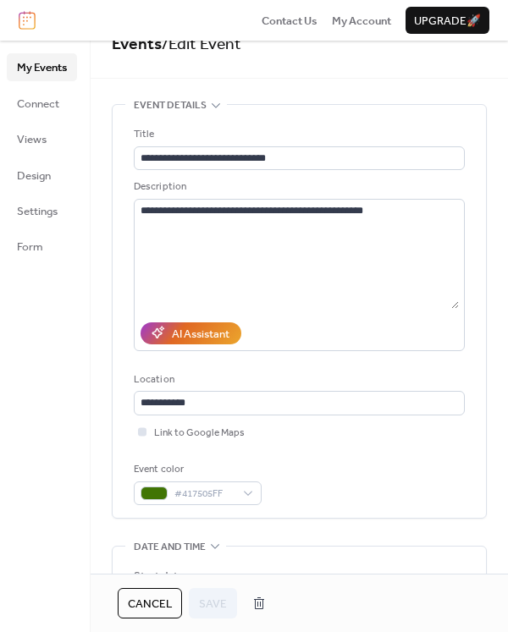
scroll to position [0, 0]
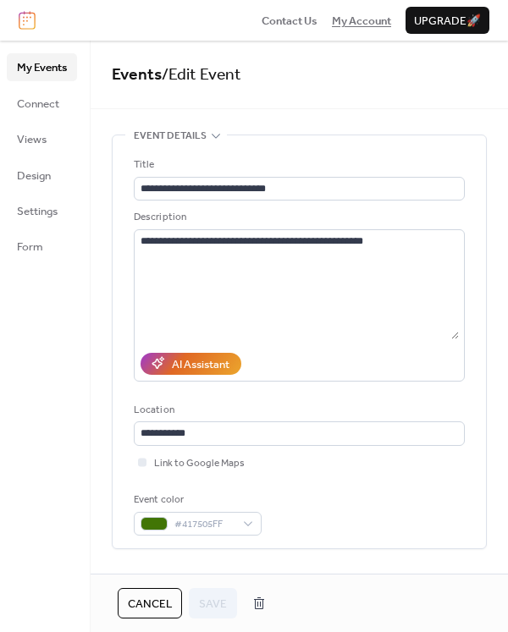
click at [349, 20] on span "My Account" at bounding box center [361, 21] width 59 height 17
click at [355, 21] on span "My Account" at bounding box center [361, 21] width 59 height 17
click at [29, 109] on span "Connect" at bounding box center [38, 104] width 42 height 17
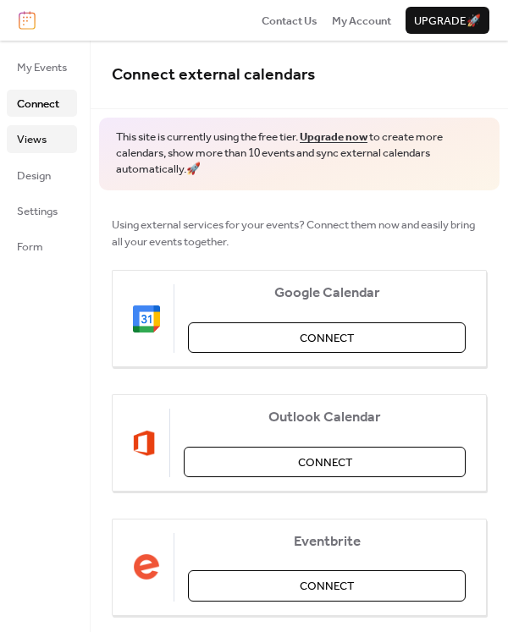
click at [36, 140] on span "Views" at bounding box center [32, 139] width 30 height 17
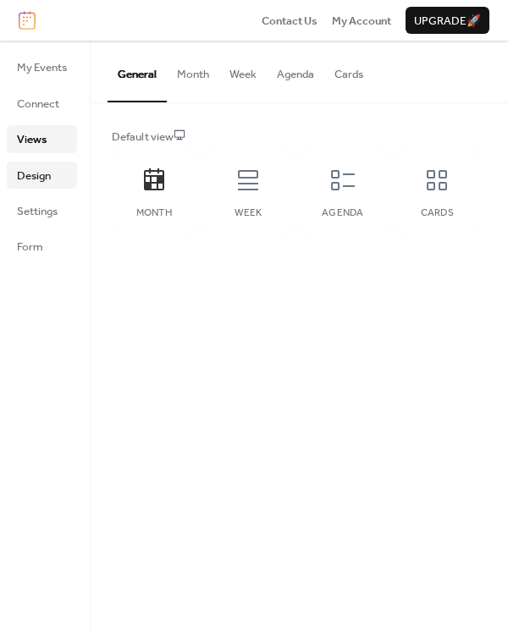
click at [24, 177] on span "Design" at bounding box center [34, 176] width 34 height 17
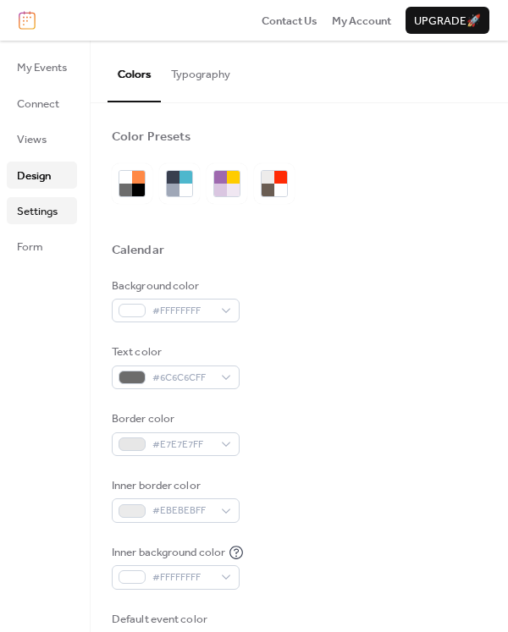
click at [25, 210] on span "Settings" at bounding box center [37, 211] width 41 height 17
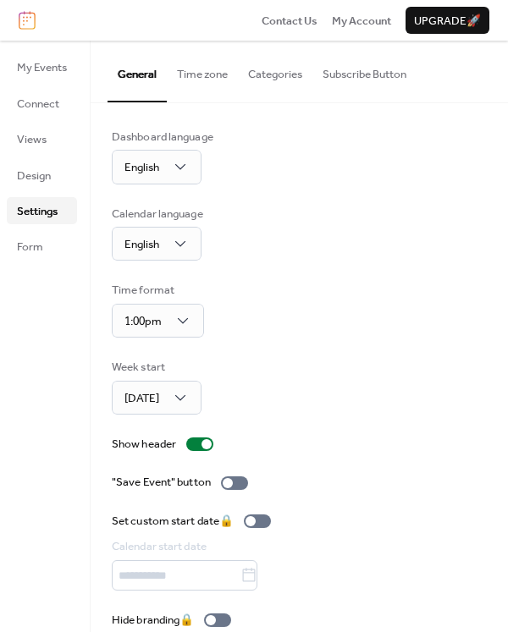
click at [186, 69] on button "Time zone" at bounding box center [202, 70] width 71 height 59
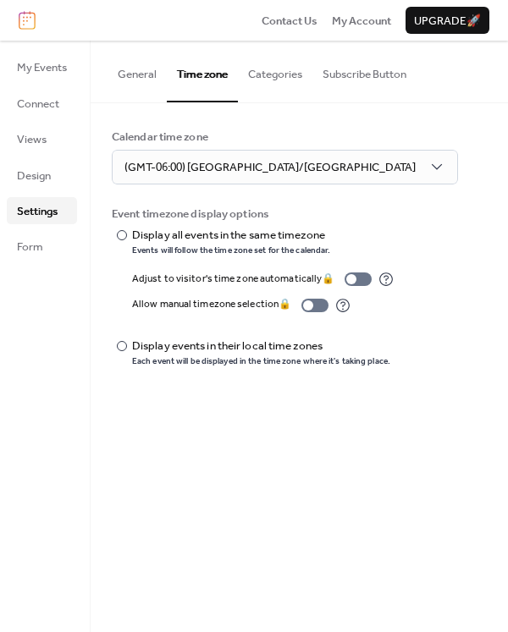
click at [268, 71] on button "Categories" at bounding box center [275, 70] width 74 height 59
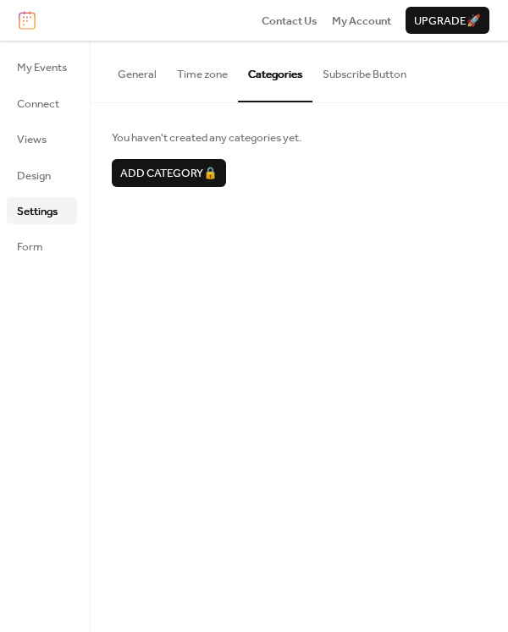
click at [367, 73] on button "Subscribe Button" at bounding box center [364, 70] width 104 height 59
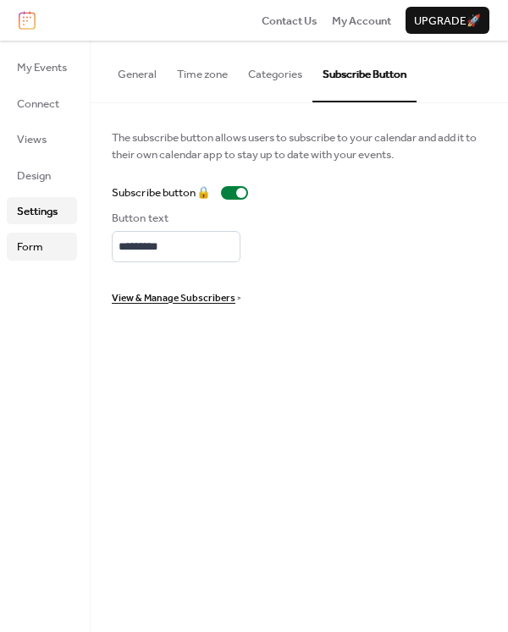
click at [25, 250] on span "Form" at bounding box center [30, 247] width 26 height 17
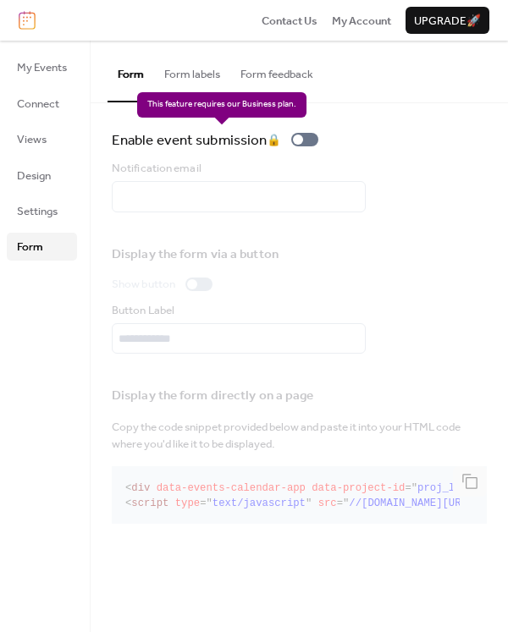
click at [305, 136] on div "Enable event submission 🔒" at bounding box center [218, 140] width 213 height 23
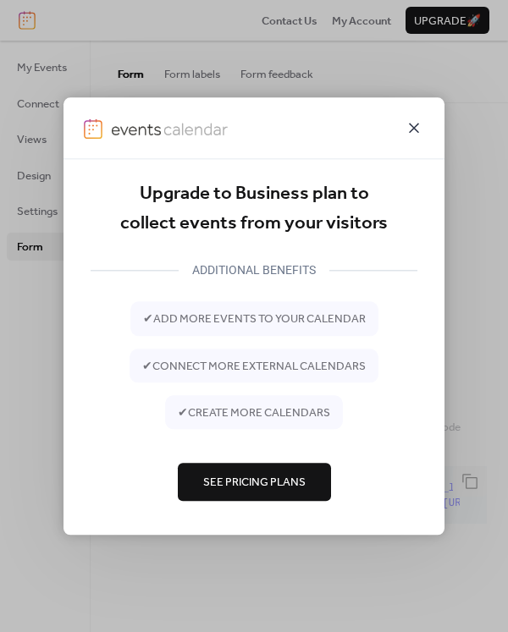
click at [408, 132] on icon at bounding box center [414, 128] width 20 height 20
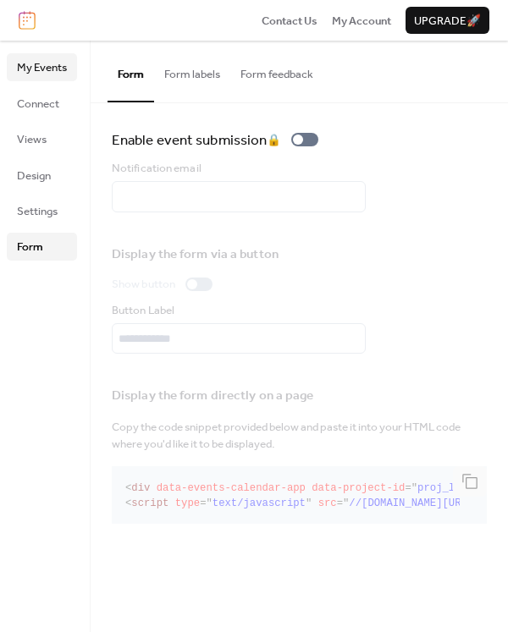
click at [53, 63] on span "My Events" at bounding box center [42, 67] width 50 height 17
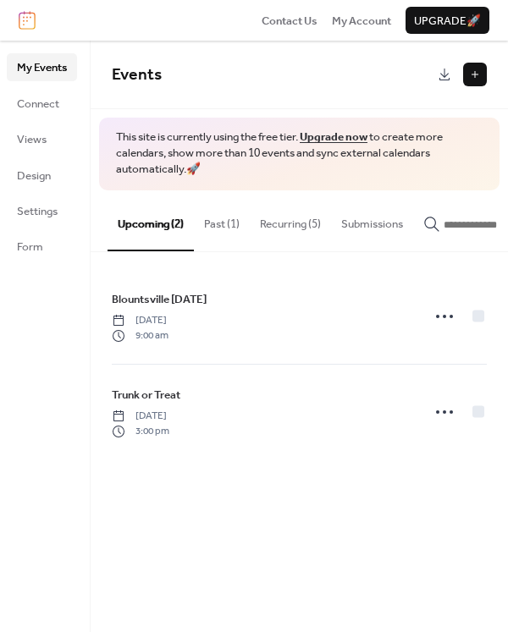
click at [303, 220] on button "Recurring (5)" at bounding box center [290, 219] width 81 height 59
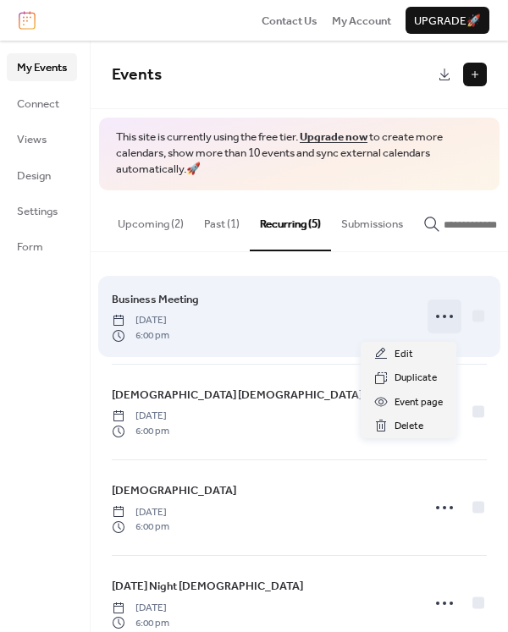
click at [435, 316] on icon at bounding box center [444, 316] width 27 height 27
click at [437, 324] on icon at bounding box center [444, 316] width 27 height 27
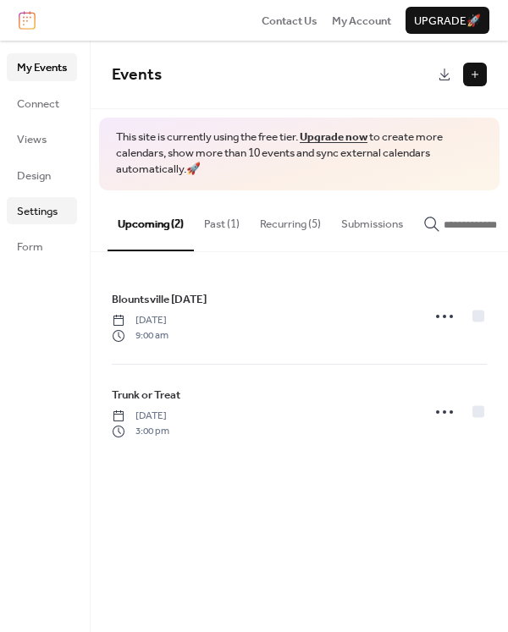
click at [36, 215] on span "Settings" at bounding box center [37, 211] width 41 height 17
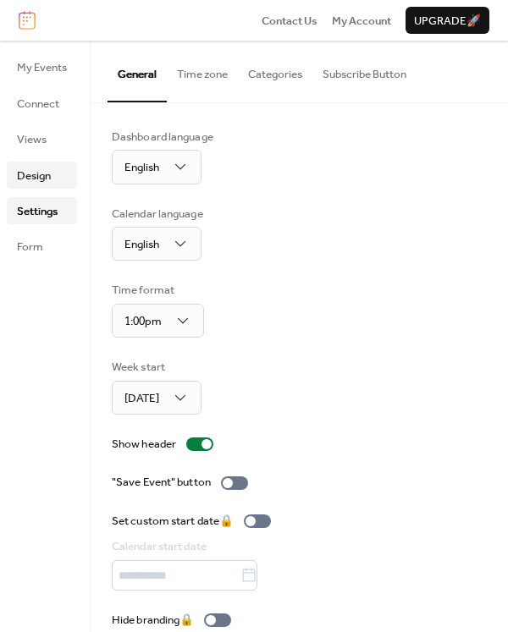
click at [42, 184] on span "Design" at bounding box center [34, 176] width 34 height 17
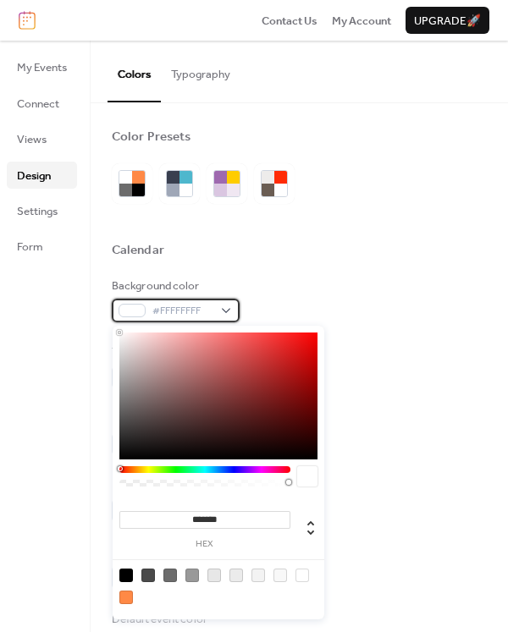
click at [225, 310] on div "#FFFFFFFF" at bounding box center [176, 311] width 128 height 24
click at [125, 574] on div at bounding box center [126, 575] width 14 height 14
type input "*******"
click at [195, 305] on span "#000000FF" at bounding box center [182, 311] width 60 height 17
click at [228, 308] on div "#000000FF" at bounding box center [176, 311] width 128 height 24
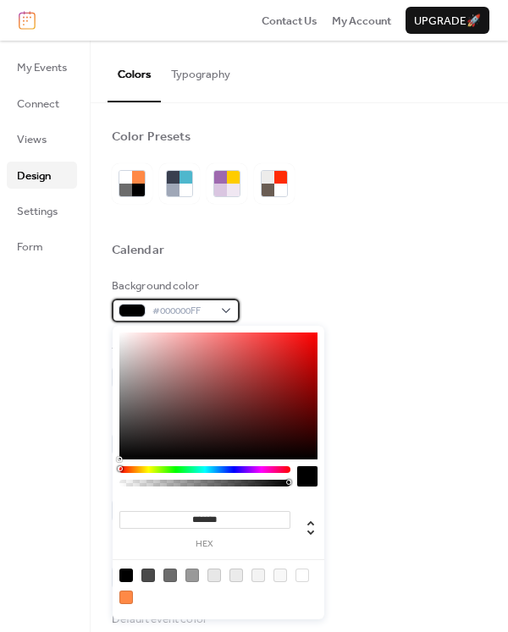
click at [223, 309] on div "#000000FF" at bounding box center [176, 311] width 128 height 24
click at [304, 575] on div at bounding box center [302, 575] width 14 height 14
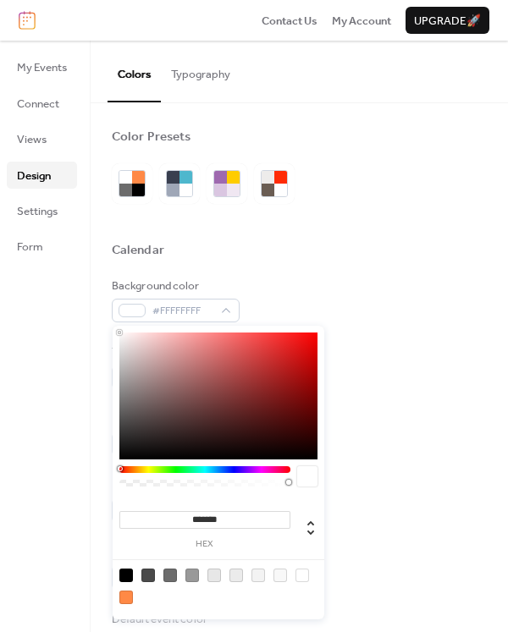
click at [283, 576] on div at bounding box center [280, 575] width 14 height 14
type input "*******"
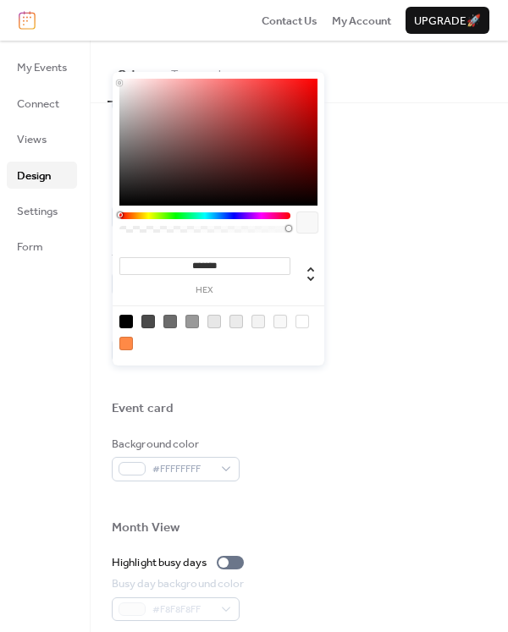
scroll to position [508, 0]
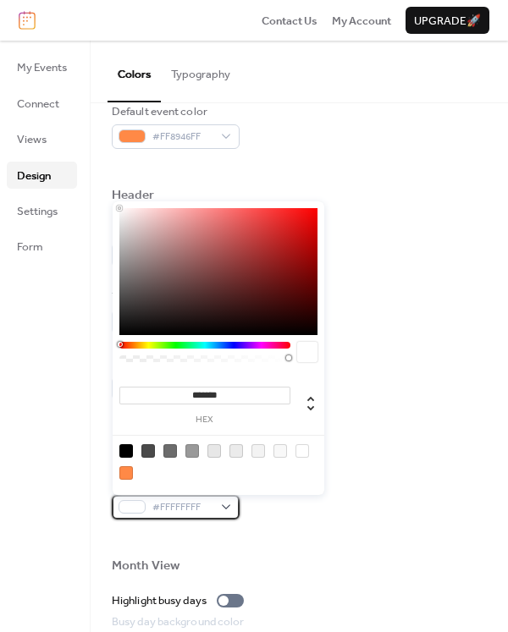
click at [228, 505] on div "#FFFFFFFF" at bounding box center [176, 507] width 128 height 24
click at [126, 454] on div at bounding box center [126, 451] width 14 height 14
type input "*******"
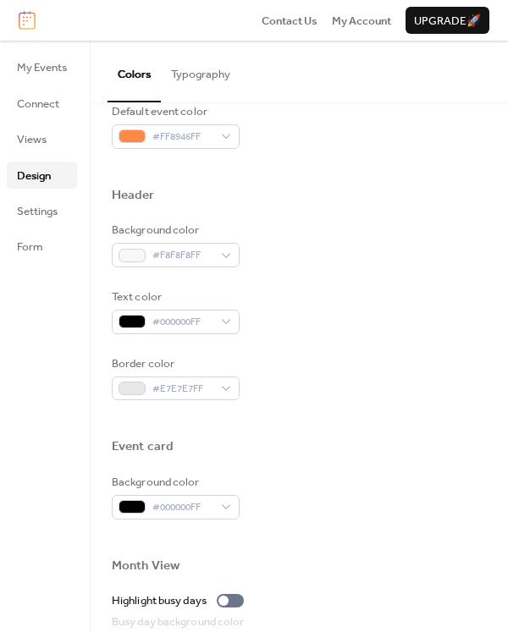
click at [288, 532] on div at bounding box center [299, 538] width 375 height 38
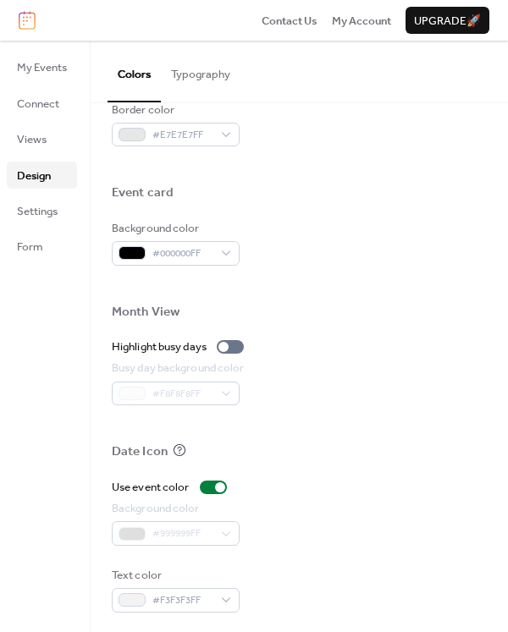
scroll to position [767, 0]
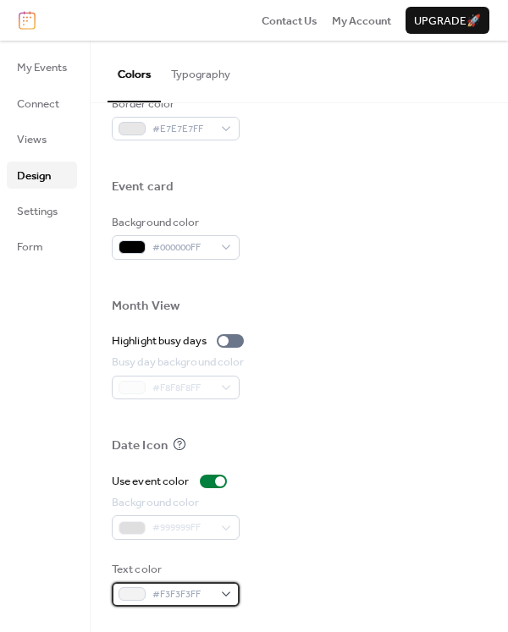
click at [177, 598] on span "#F3F3F3FF" at bounding box center [182, 594] width 60 height 17
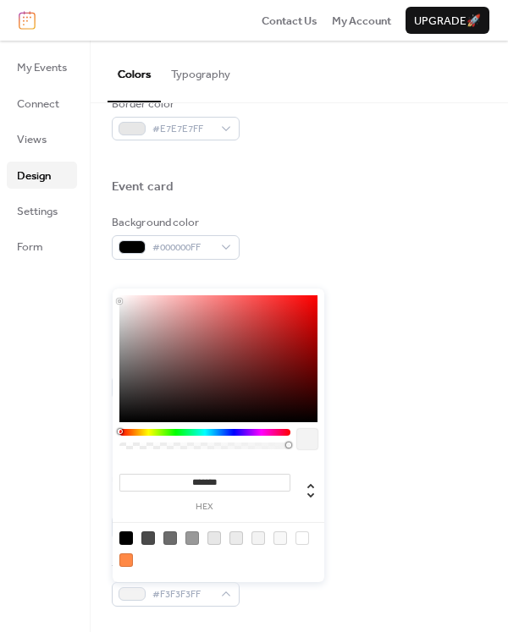
click at [122, 533] on div at bounding box center [126, 538] width 14 height 14
type input "*******"
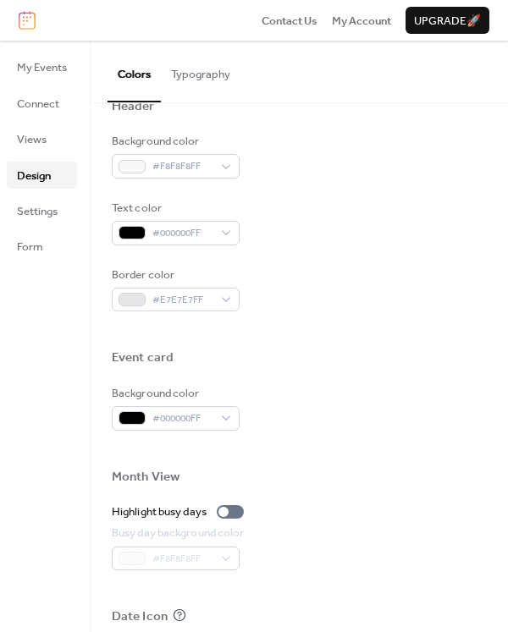
scroll to position [429, 0]
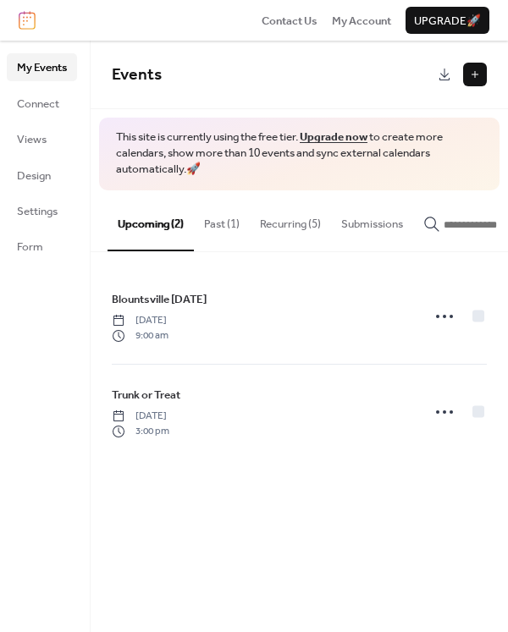
click at [284, 225] on button "Recurring (5)" at bounding box center [290, 219] width 81 height 59
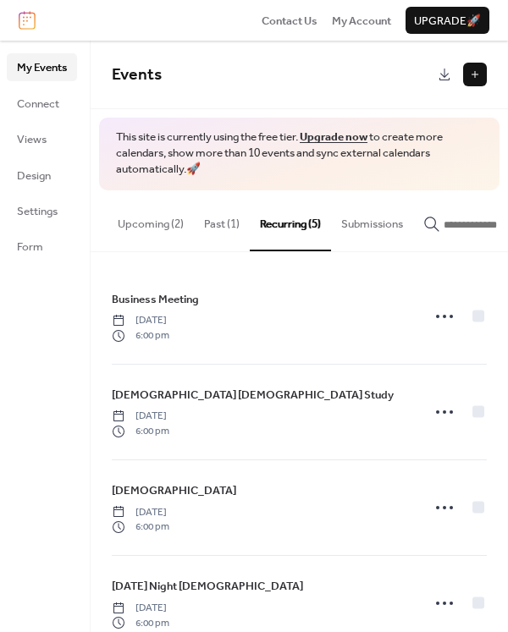
click at [152, 220] on button "Upcoming (2)" at bounding box center [150, 219] width 86 height 59
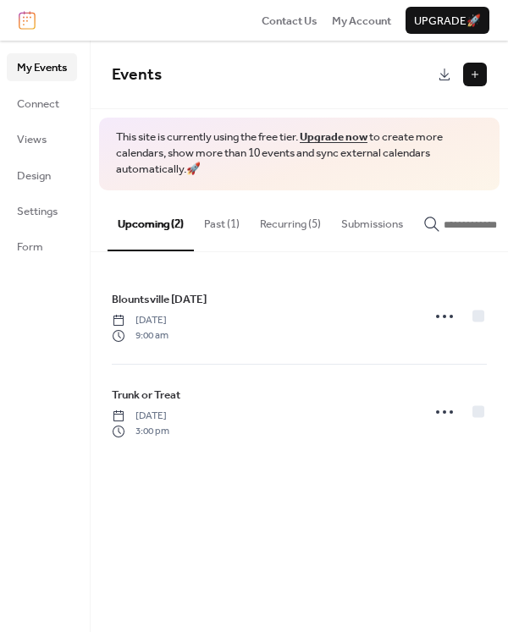
click at [275, 227] on button "Recurring (5)" at bounding box center [290, 219] width 81 height 59
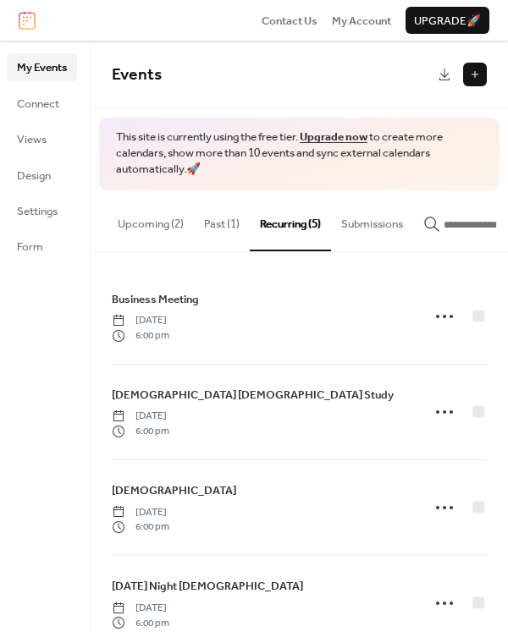
click at [156, 227] on button "Upcoming (2)" at bounding box center [150, 219] width 86 height 59
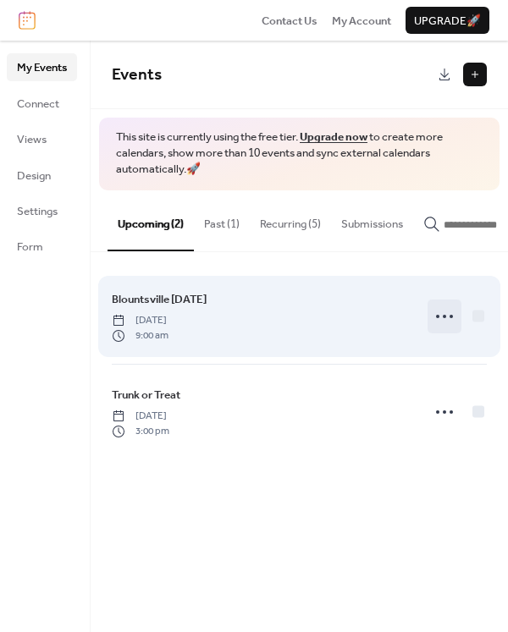
click at [447, 322] on icon at bounding box center [444, 316] width 27 height 27
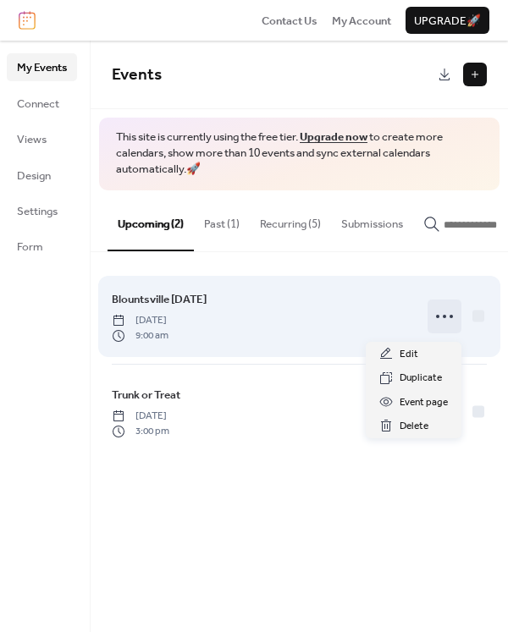
click at [339, 292] on div "Blountsville [DATE] [DATE] 9:00 am" at bounding box center [299, 316] width 375 height 95
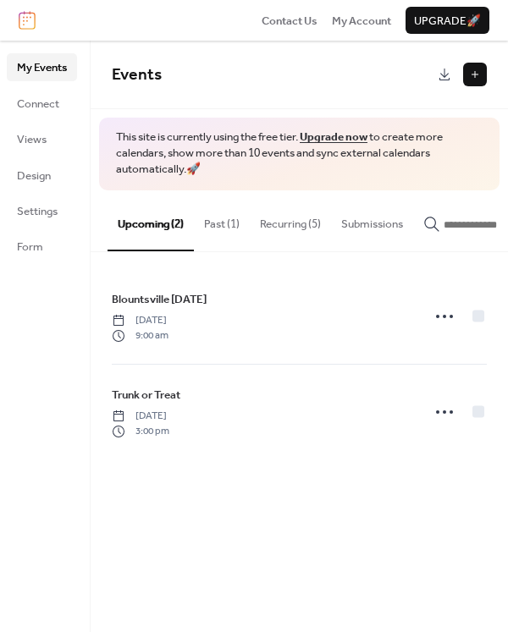
click at [289, 221] on button "Recurring (5)" at bounding box center [290, 219] width 81 height 59
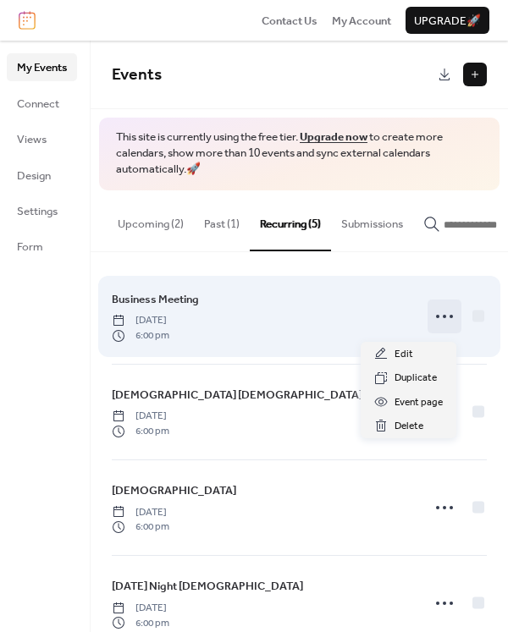
click at [442, 318] on circle at bounding box center [443, 316] width 3 height 3
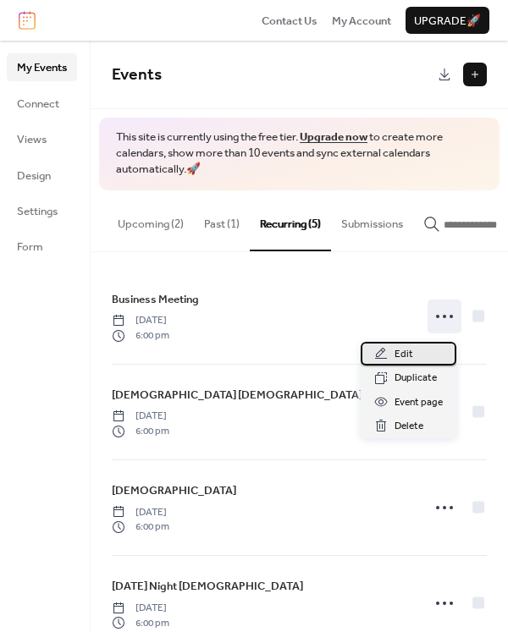
click at [404, 349] on span "Edit" at bounding box center [403, 354] width 19 height 17
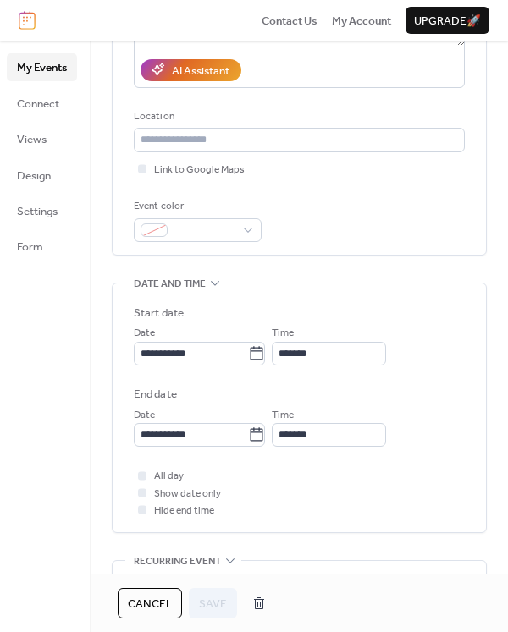
scroll to position [508, 0]
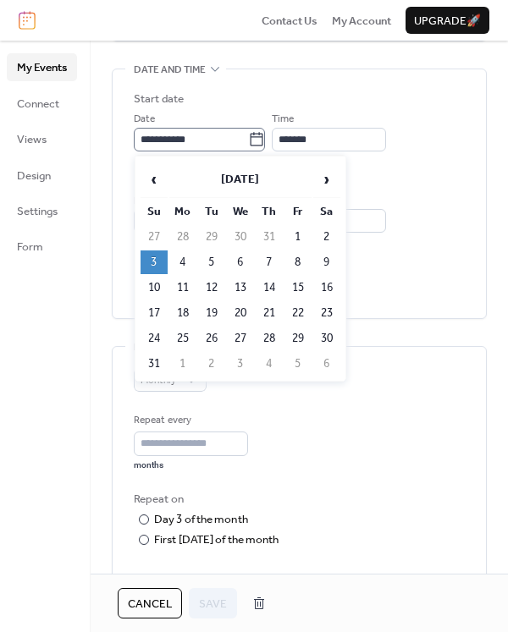
click at [265, 141] on icon at bounding box center [256, 139] width 17 height 17
click at [248, 141] on input "**********" at bounding box center [191, 140] width 114 height 24
click at [265, 141] on icon at bounding box center [256, 139] width 17 height 17
click at [248, 141] on input "**********" at bounding box center [191, 140] width 114 height 24
click at [399, 415] on div "Repeat every * months" at bounding box center [299, 441] width 331 height 58
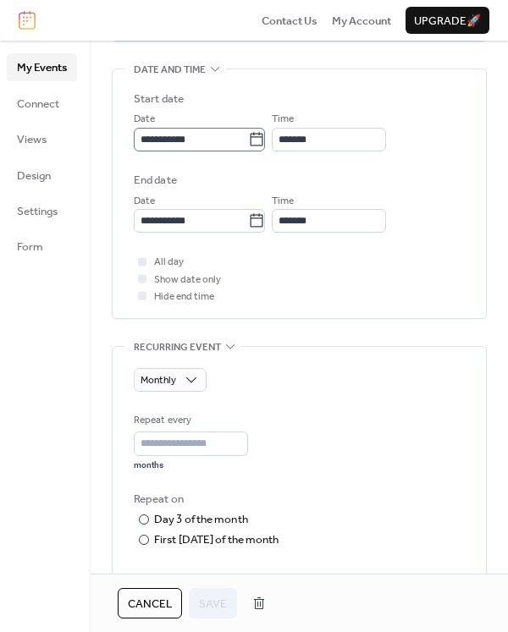
click at [265, 139] on icon at bounding box center [256, 139] width 17 height 17
click at [248, 139] on input "**********" at bounding box center [191, 140] width 114 height 24
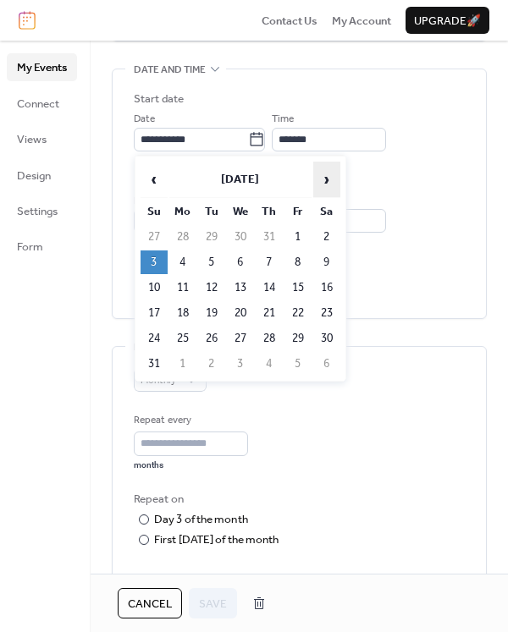
click at [329, 182] on span "›" at bounding box center [326, 179] width 25 height 34
click at [158, 265] on td "5" at bounding box center [153, 262] width 27 height 24
type input "**********"
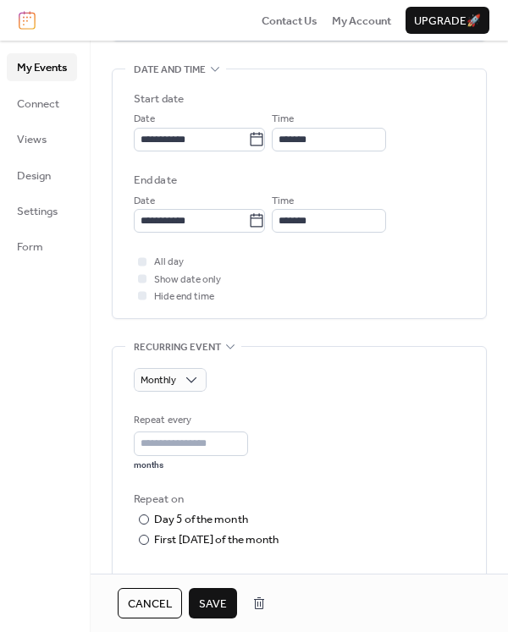
click at [219, 607] on span "Save" at bounding box center [213, 604] width 28 height 17
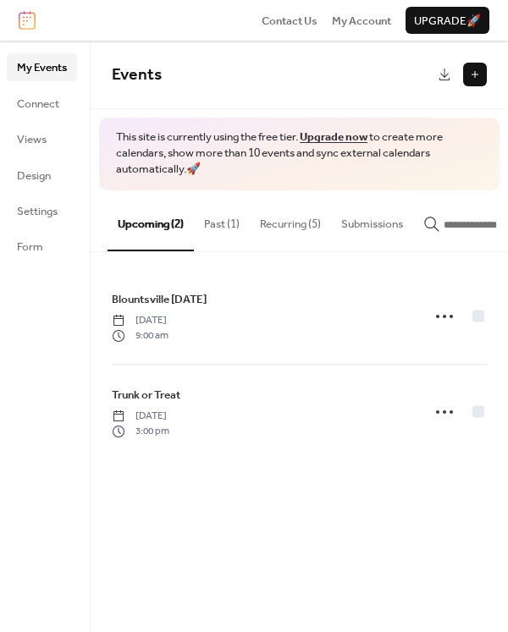
click at [277, 220] on button "Recurring (5)" at bounding box center [290, 219] width 81 height 59
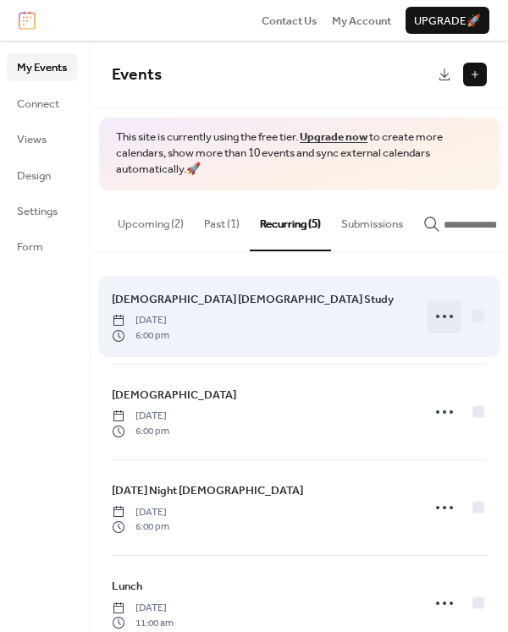
click at [436, 324] on icon at bounding box center [444, 316] width 27 height 27
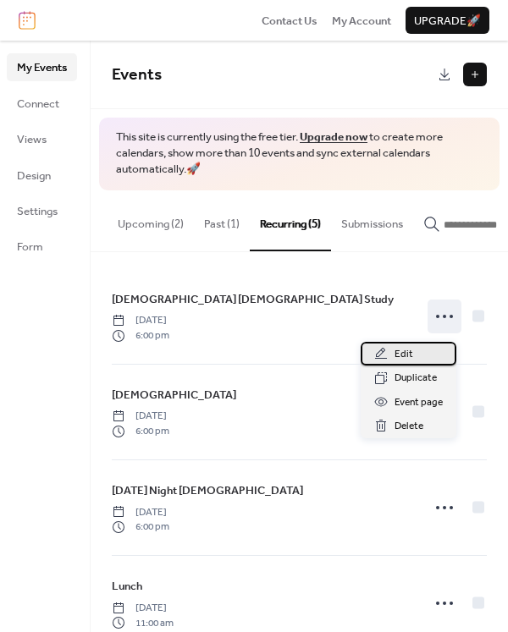
click at [401, 352] on span "Edit" at bounding box center [403, 354] width 19 height 17
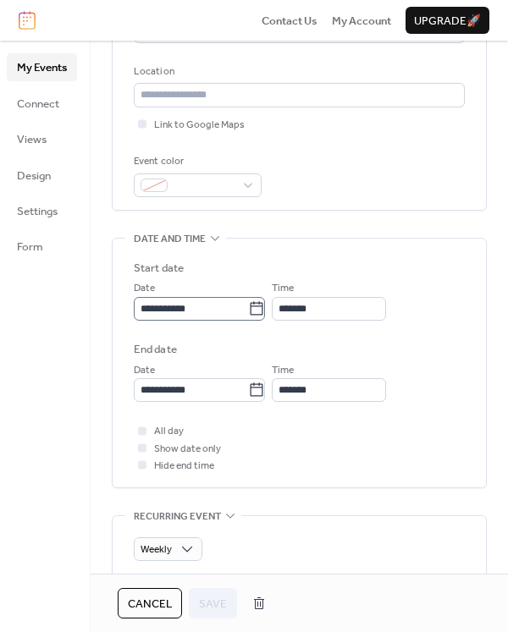
scroll to position [1, 0]
click at [275, 306] on label "**********" at bounding box center [204, 309] width 141 height 24
click at [258, 306] on input "**********" at bounding box center [196, 309] width 124 height 24
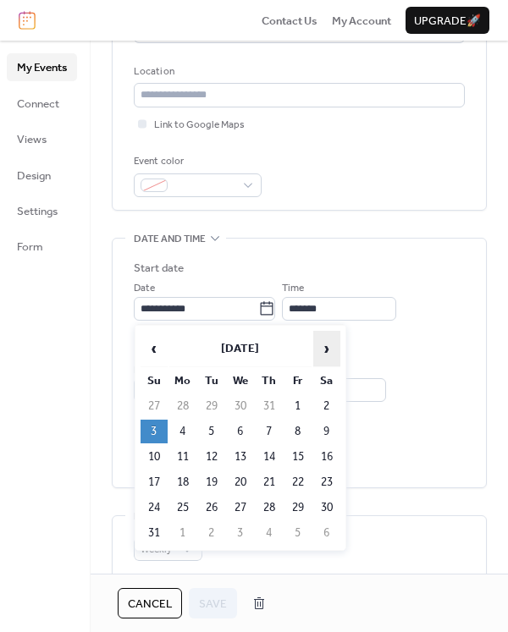
scroll to position [0, 0]
click at [331, 347] on span "›" at bounding box center [326, 349] width 25 height 34
click at [156, 431] on td "5" at bounding box center [153, 432] width 27 height 24
type input "**********"
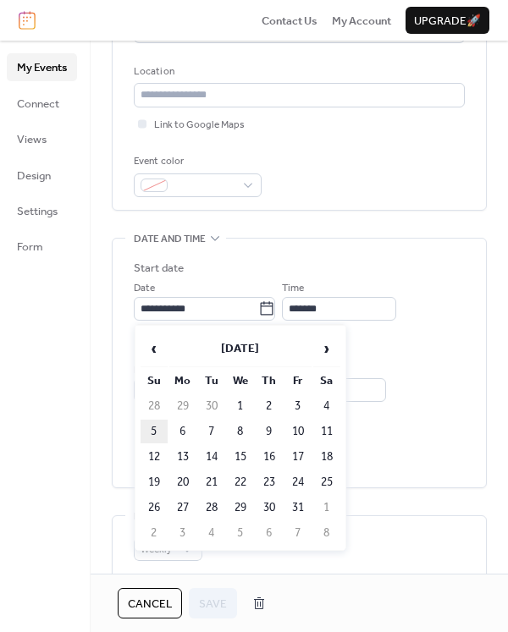
type input "**********"
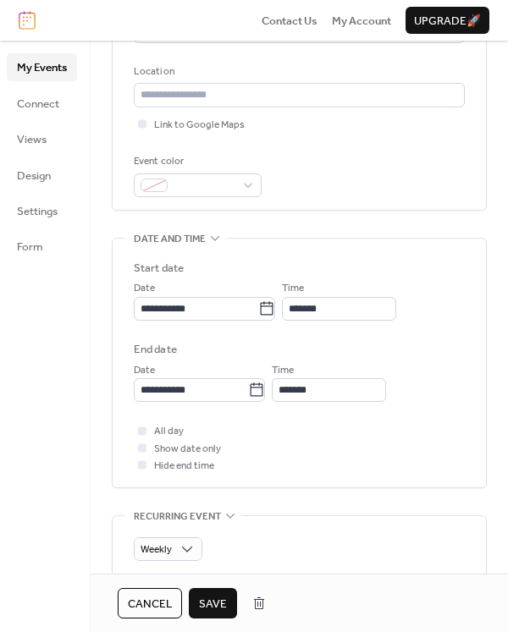
click at [215, 596] on span "Save" at bounding box center [213, 604] width 28 height 17
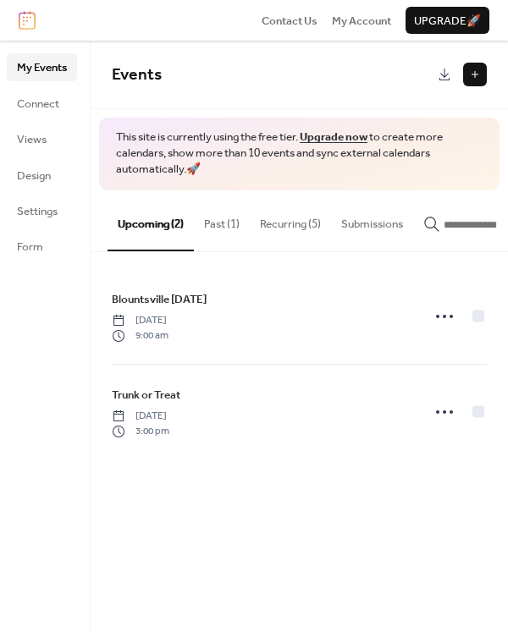
click at [295, 222] on button "Recurring (5)" at bounding box center [290, 219] width 81 height 59
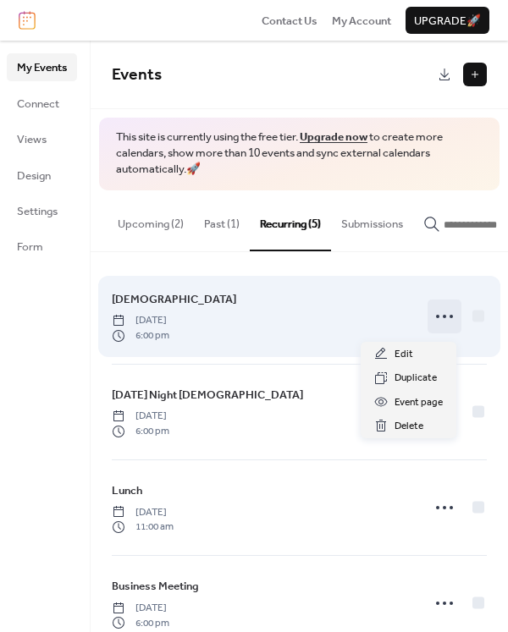
click at [443, 324] on icon at bounding box center [444, 316] width 27 height 27
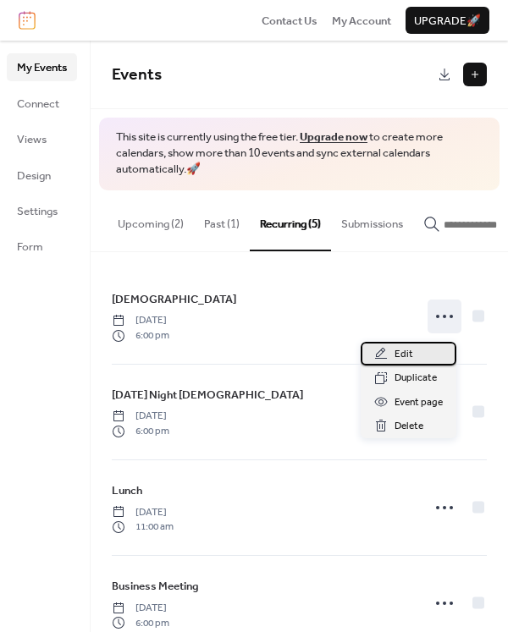
click at [419, 355] on div "Edit" at bounding box center [408, 354] width 96 height 24
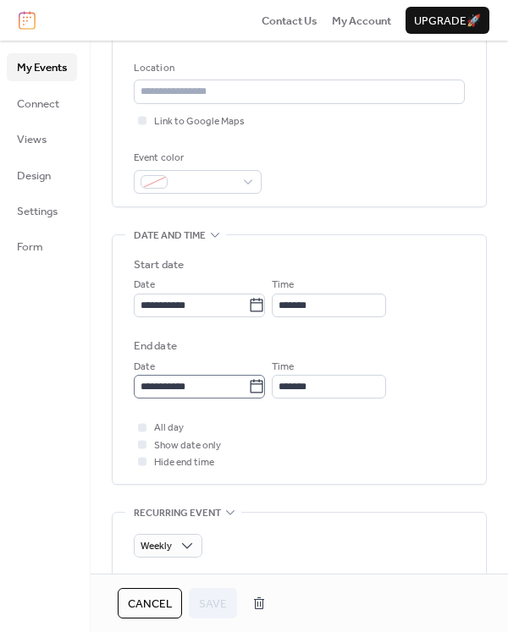
scroll to position [338, 0]
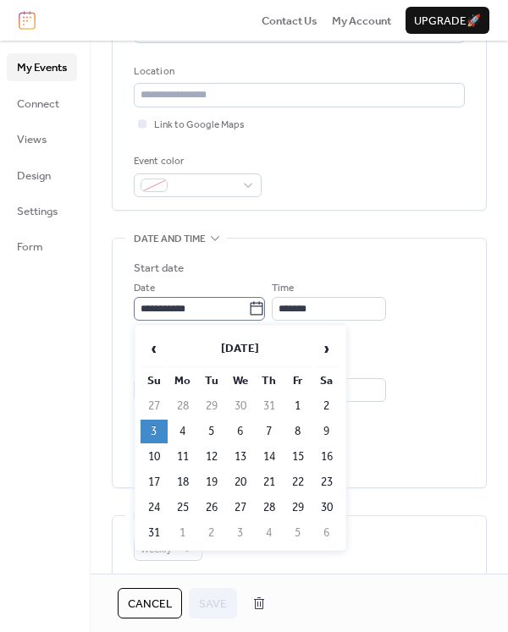
click at [265, 310] on icon at bounding box center [256, 308] width 17 height 17
click at [248, 310] on input "**********" at bounding box center [191, 309] width 114 height 24
click at [331, 348] on span "›" at bounding box center [326, 349] width 25 height 34
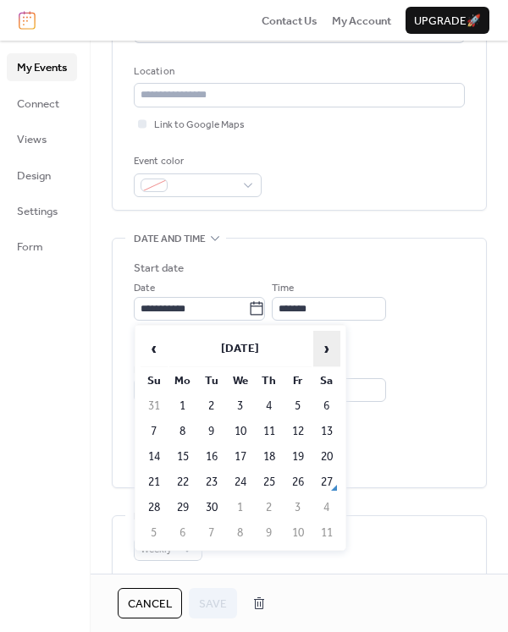
click at [331, 348] on span "›" at bounding box center [326, 349] width 25 height 34
click at [151, 431] on td "5" at bounding box center [153, 432] width 27 height 24
type input "**********"
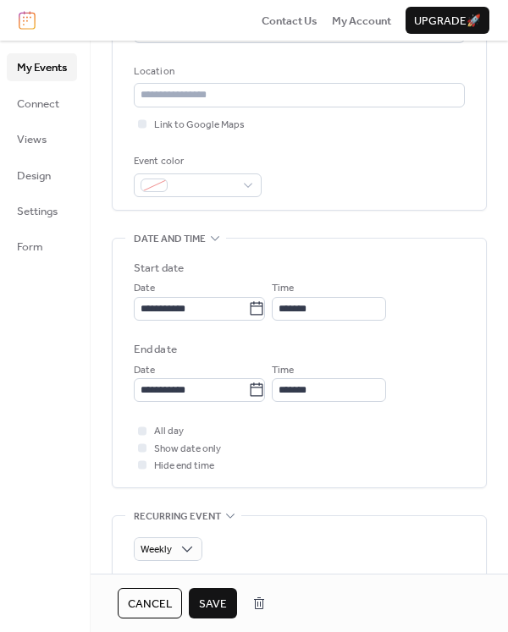
click at [217, 602] on span "Save" at bounding box center [213, 604] width 28 height 17
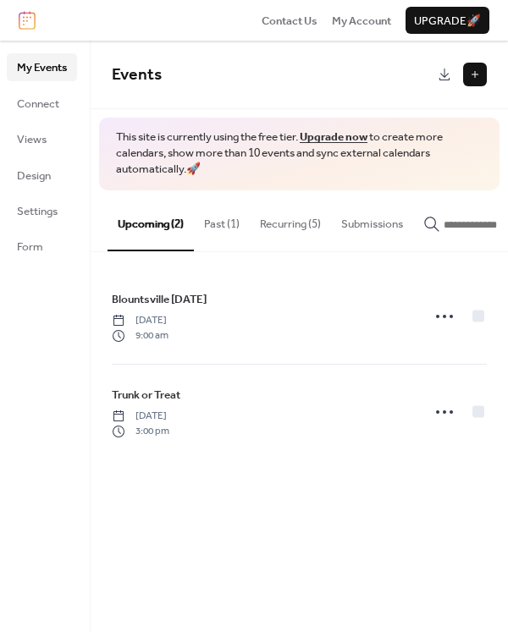
click at [288, 217] on button "Recurring (5)" at bounding box center [290, 219] width 81 height 59
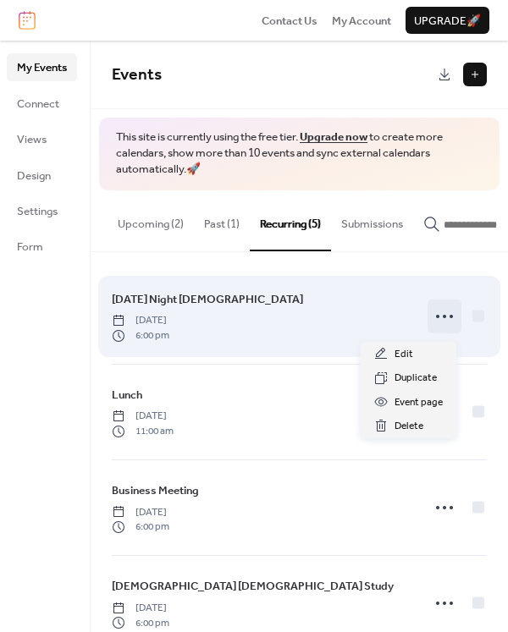
click at [435, 323] on icon at bounding box center [444, 316] width 27 height 27
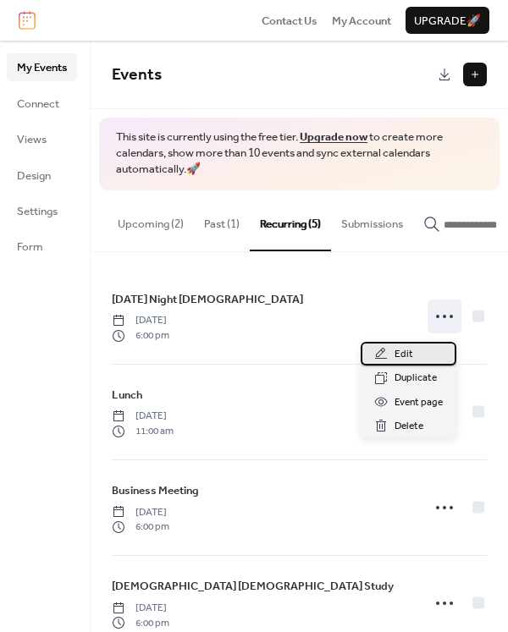
click at [409, 355] on span "Edit" at bounding box center [403, 354] width 19 height 17
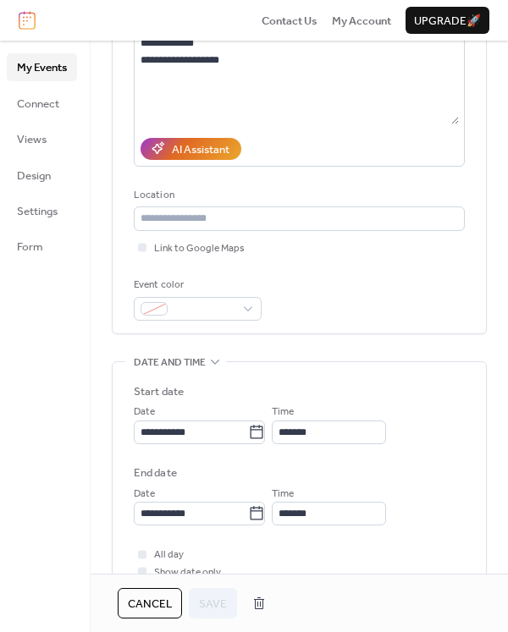
scroll to position [254, 0]
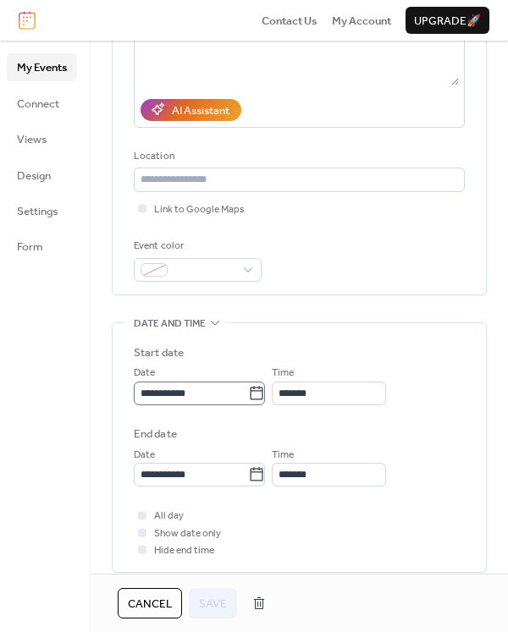
click at [265, 398] on icon at bounding box center [256, 393] width 17 height 17
click at [248, 398] on input "**********" at bounding box center [191, 394] width 114 height 24
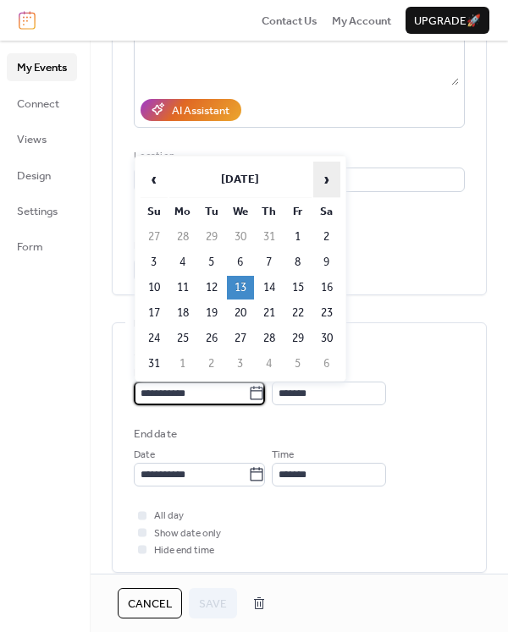
click at [322, 179] on span "›" at bounding box center [326, 179] width 25 height 34
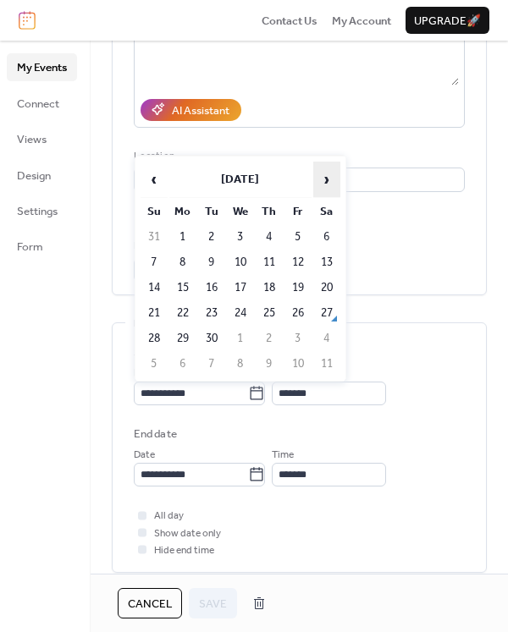
click at [323, 179] on span "›" at bounding box center [326, 179] width 25 height 34
click at [246, 239] on td "1" at bounding box center [240, 237] width 27 height 24
type input "**********"
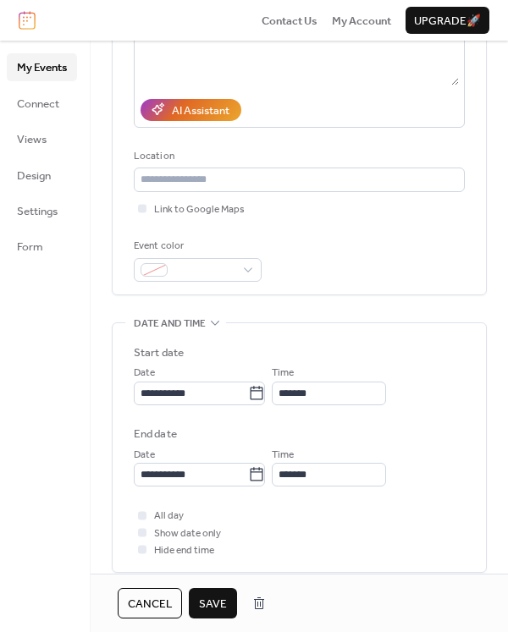
click at [222, 600] on span "Save" at bounding box center [213, 604] width 28 height 17
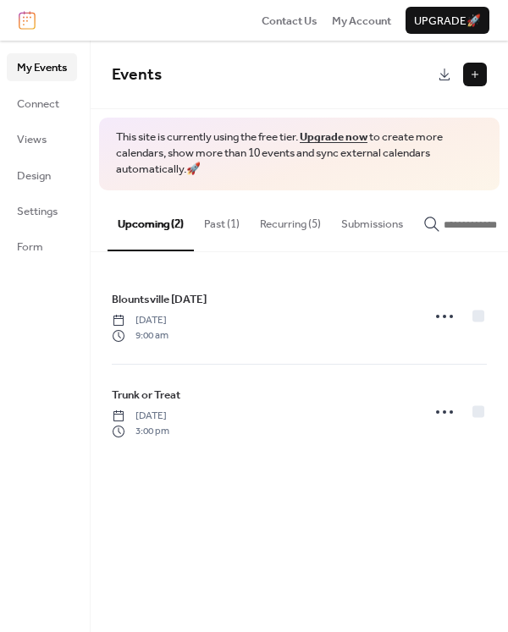
click at [303, 227] on button "Recurring (5)" at bounding box center [290, 219] width 81 height 59
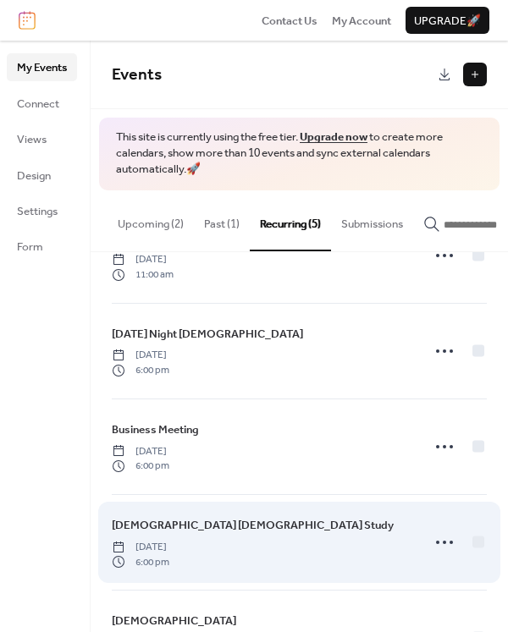
scroll to position [137, 0]
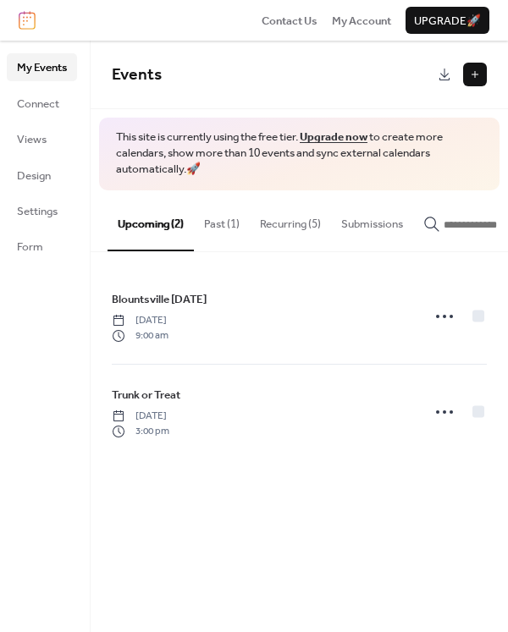
click at [300, 222] on button "Recurring (5)" at bounding box center [290, 219] width 81 height 59
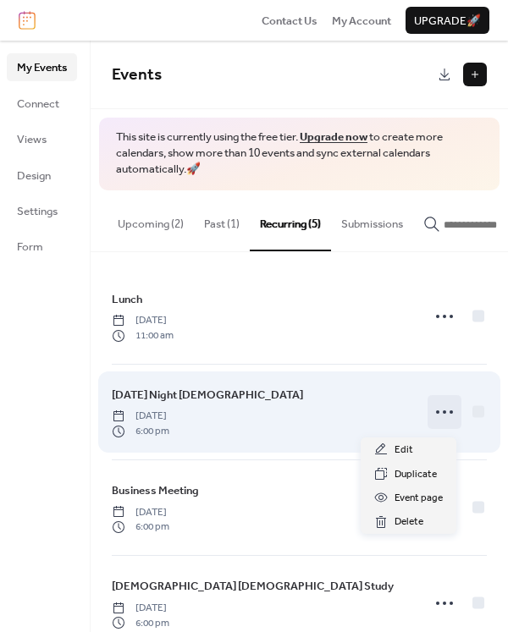
click at [437, 421] on icon at bounding box center [444, 411] width 27 height 27
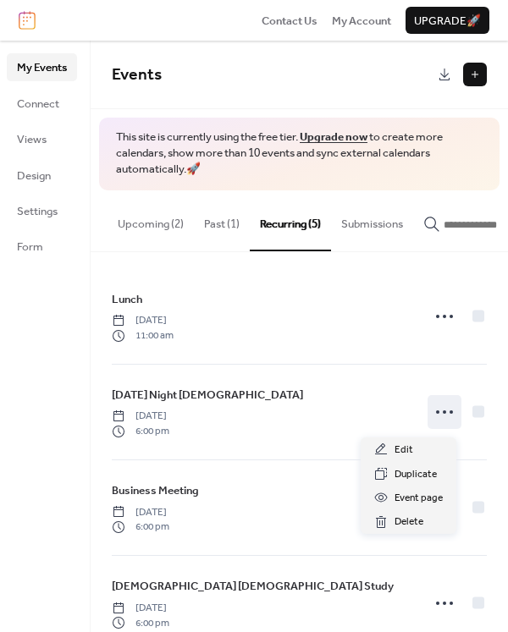
click at [58, 499] on div "My Events Connect Views Design Settings Form" at bounding box center [45, 336] width 91 height 591
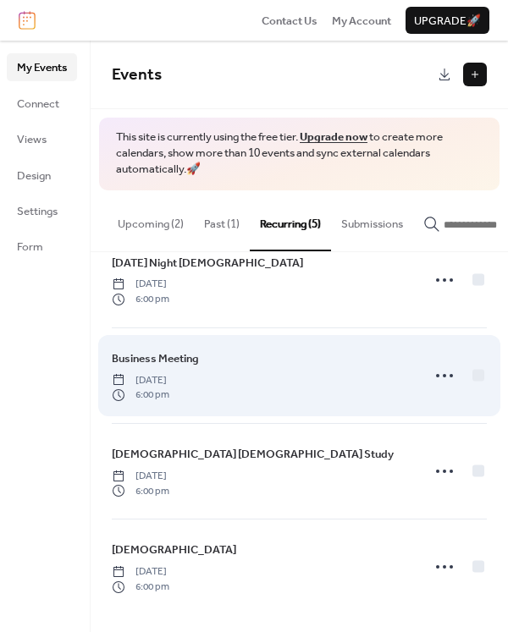
scroll to position [137, 0]
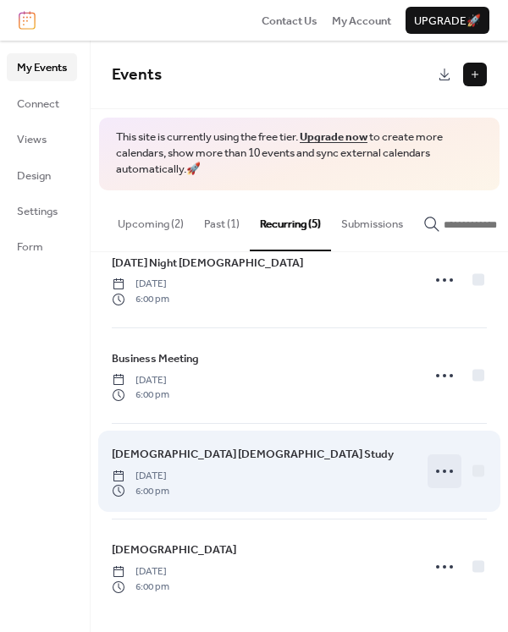
click at [445, 470] on icon at bounding box center [444, 471] width 27 height 27
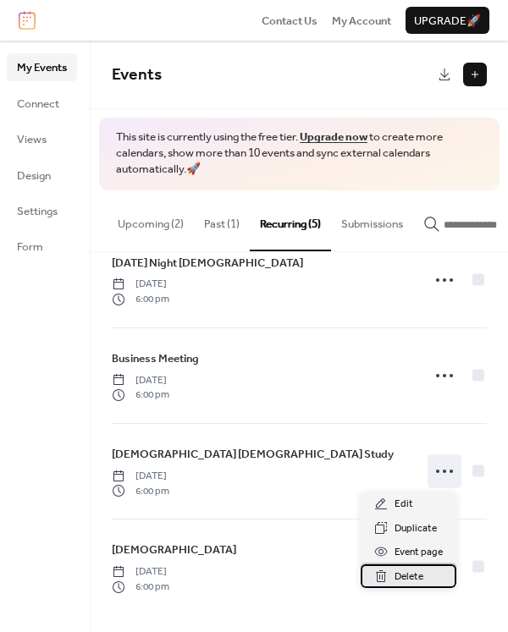
click at [404, 578] on span "Delete" at bounding box center [408, 576] width 29 height 17
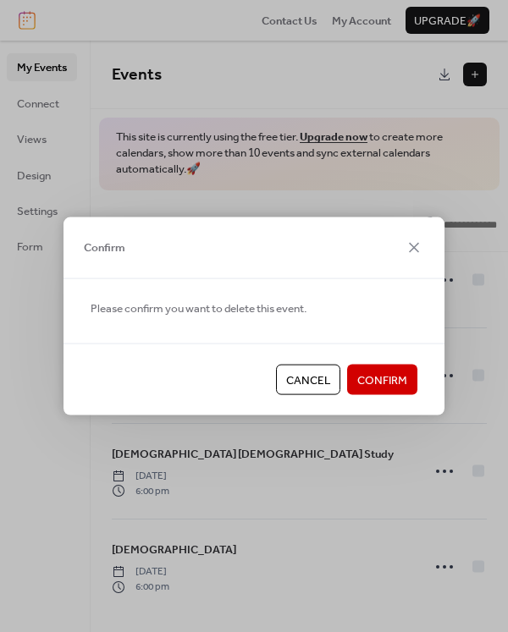
click at [371, 386] on span "Confirm" at bounding box center [382, 380] width 50 height 17
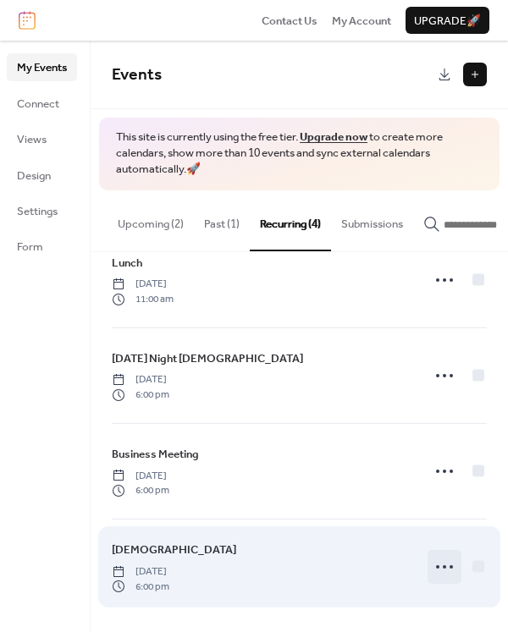
click at [442, 566] on icon at bounding box center [444, 566] width 27 height 27
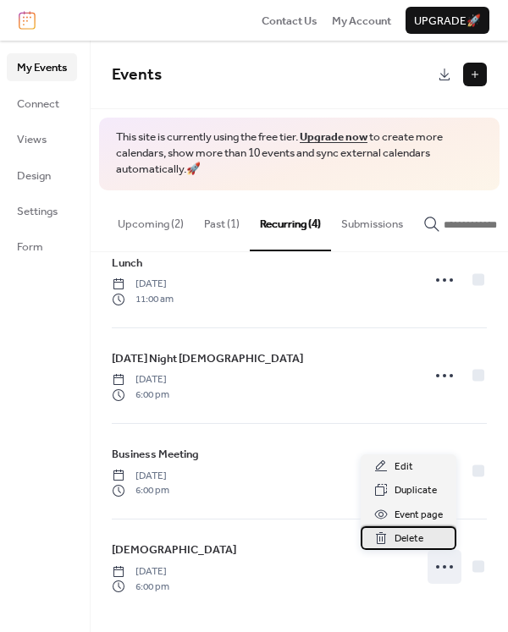
click at [409, 535] on span "Delete" at bounding box center [408, 538] width 29 height 17
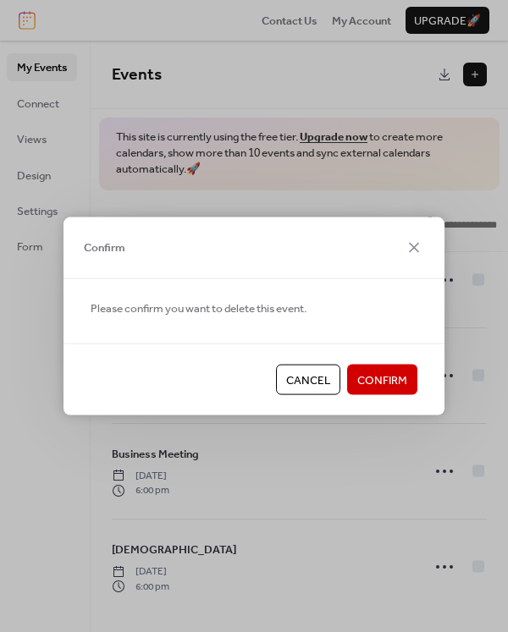
click at [365, 372] on span "Confirm" at bounding box center [382, 380] width 50 height 17
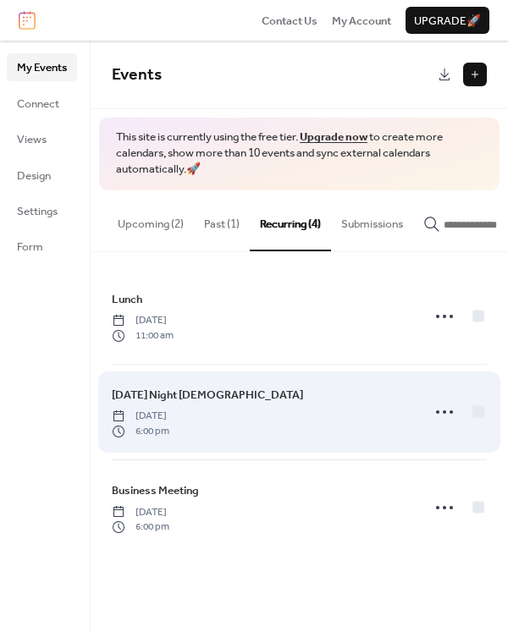
scroll to position [0, 0]
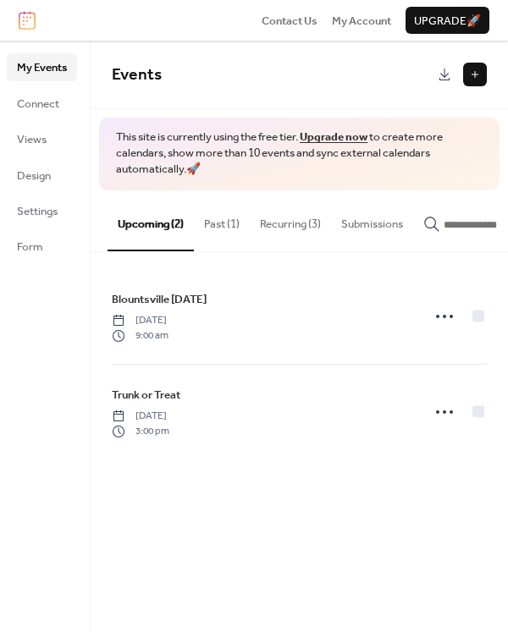
click at [302, 224] on button "Recurring (3)" at bounding box center [290, 219] width 81 height 59
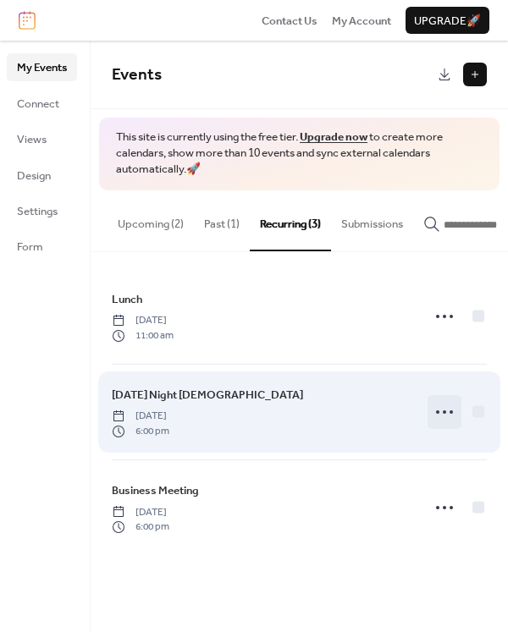
click at [440, 420] on icon at bounding box center [444, 411] width 27 height 27
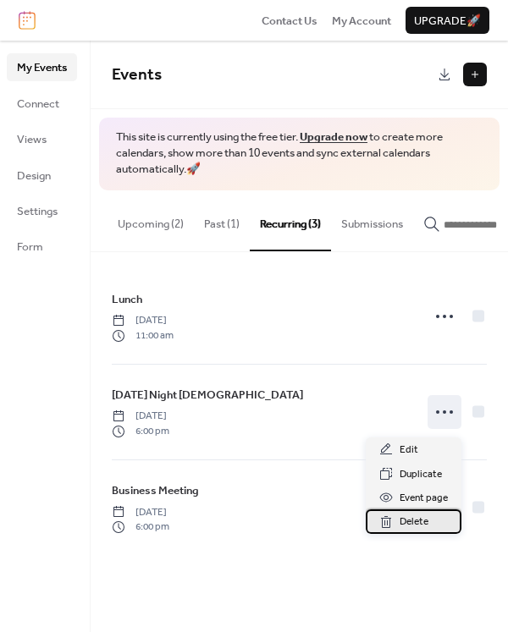
click at [407, 522] on span "Delete" at bounding box center [413, 522] width 29 height 17
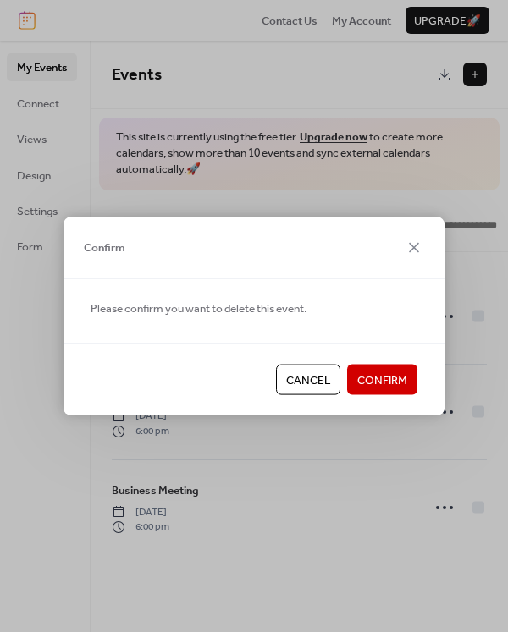
click at [390, 377] on span "Confirm" at bounding box center [382, 380] width 50 height 17
